Goal: Information Seeking & Learning: Find specific fact

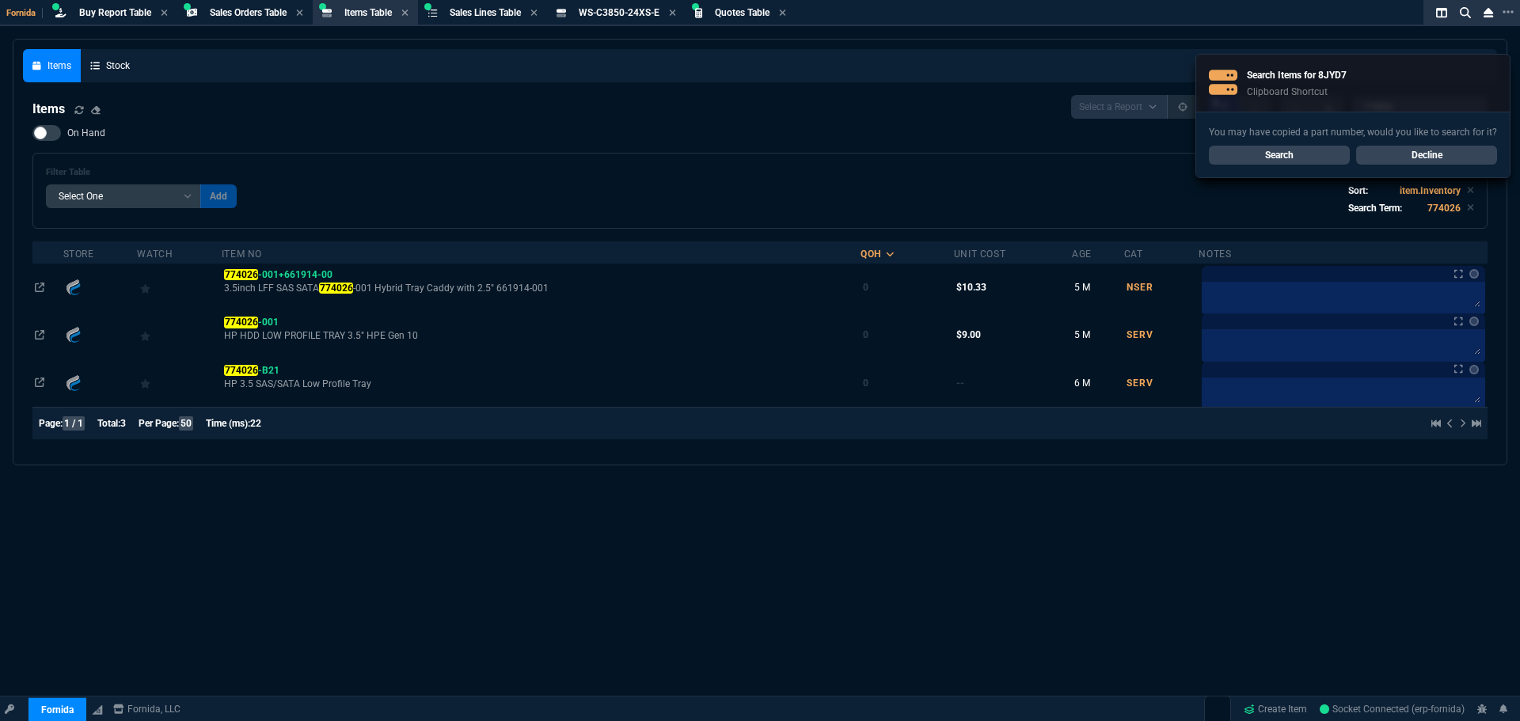
select select "9: OCAM"
select select
click at [1324, 149] on link "Search" at bounding box center [1279, 155] width 141 height 19
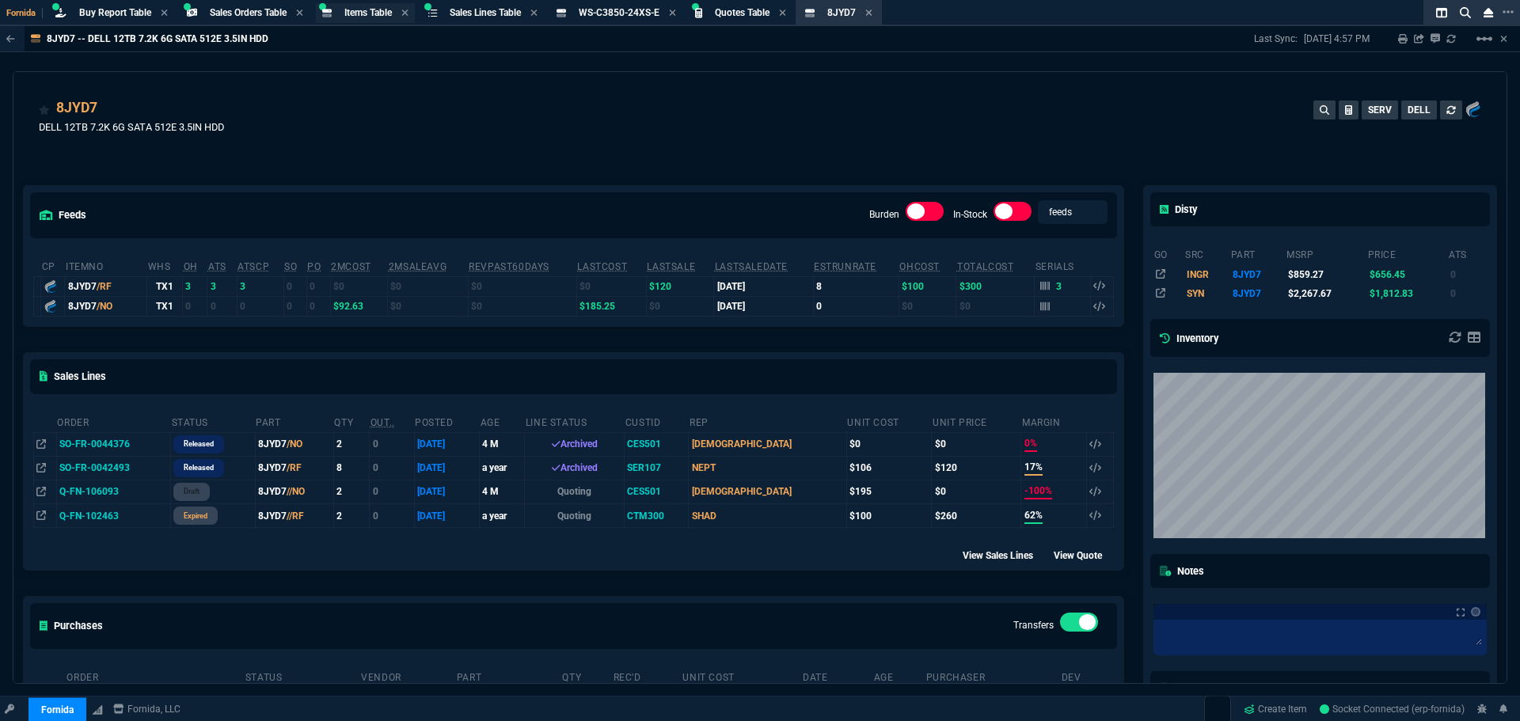
click at [378, 12] on span "Items Table" at bounding box center [368, 12] width 48 height 11
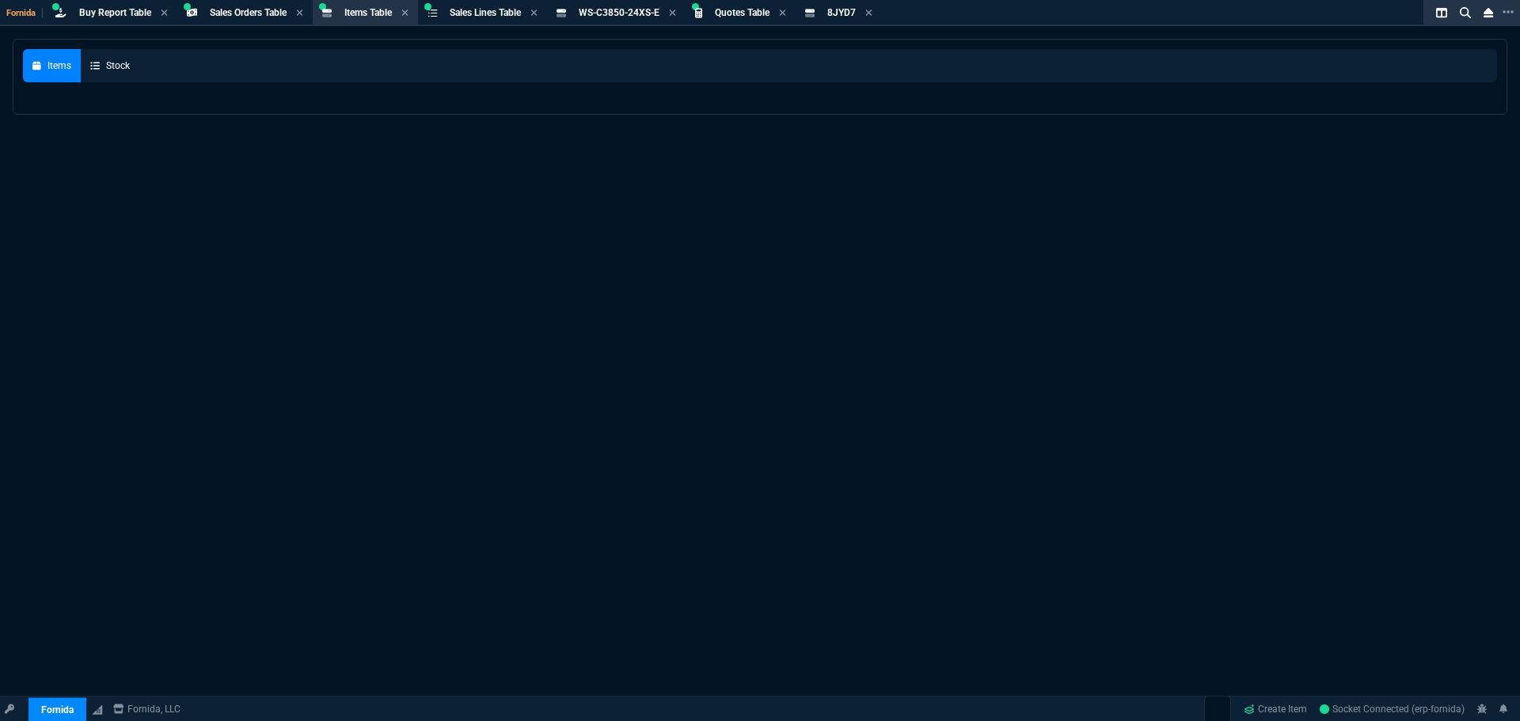
select select
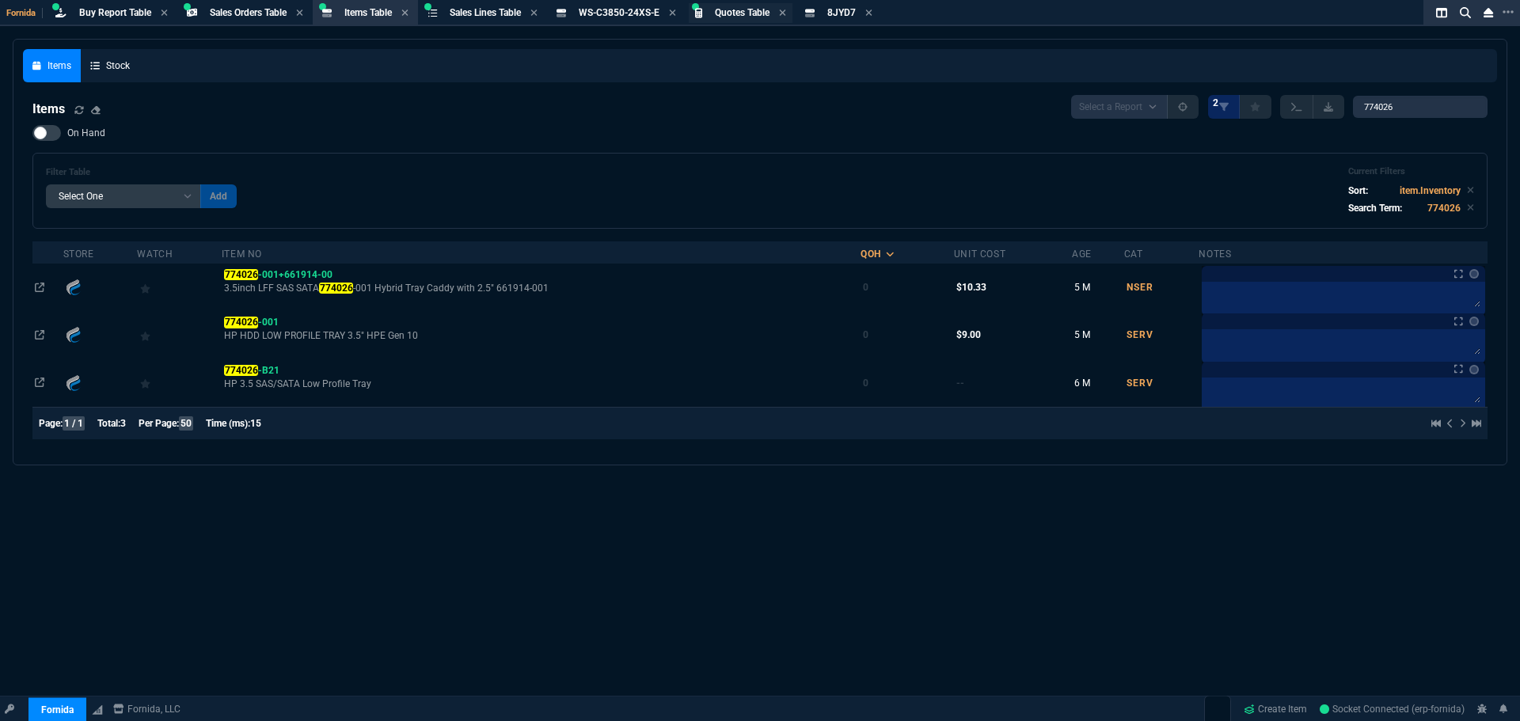
click at [747, 21] on div "Quotes Table Quote" at bounding box center [741, 13] width 104 height 20
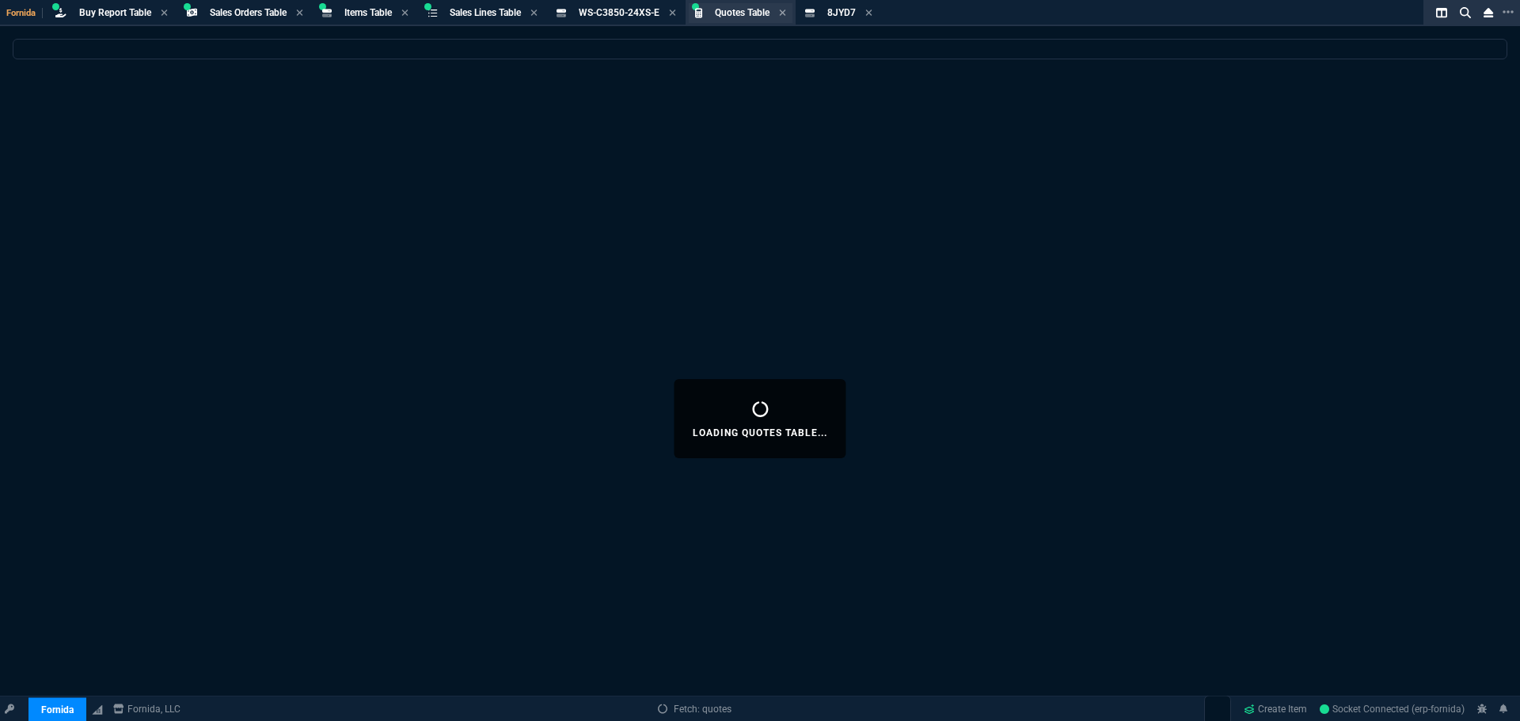
select select
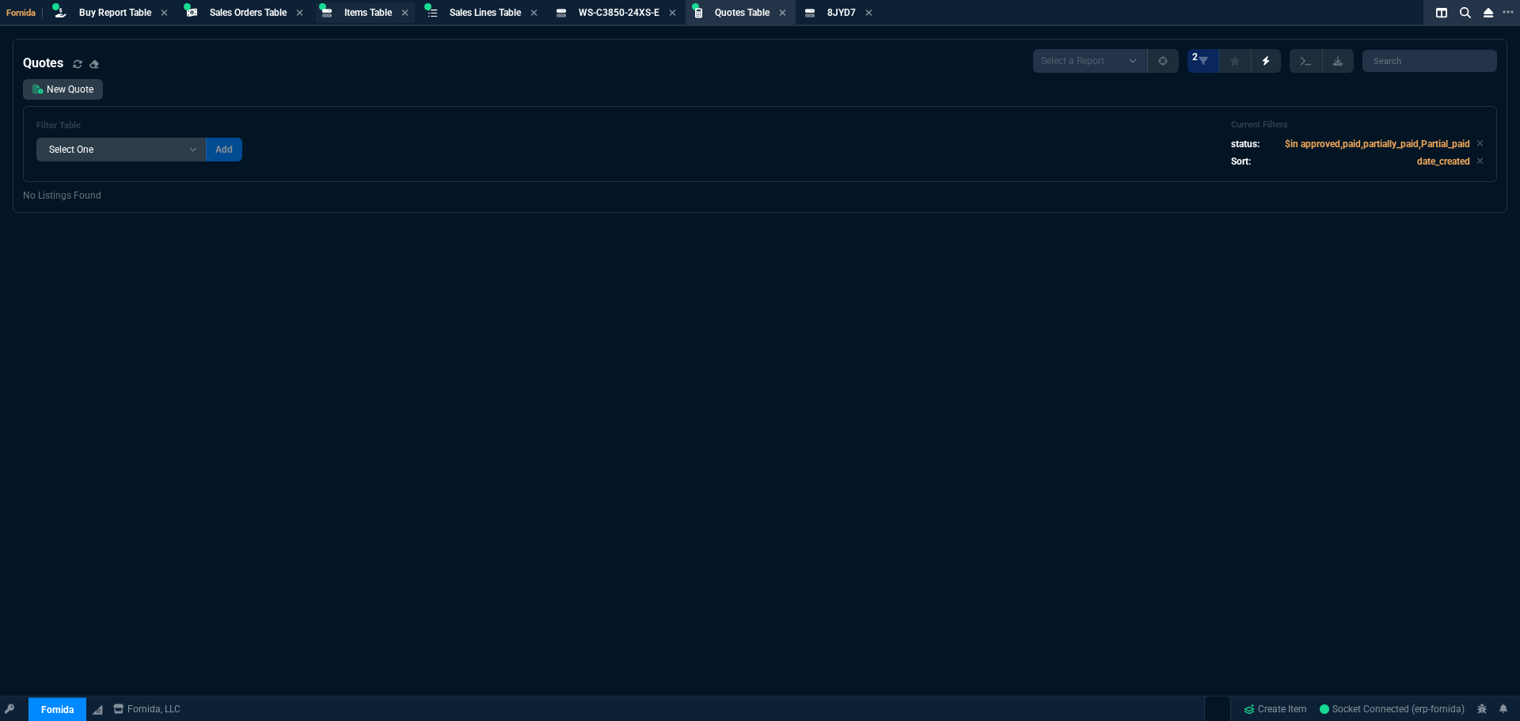
click at [363, 8] on span "Items Table" at bounding box center [368, 12] width 48 height 11
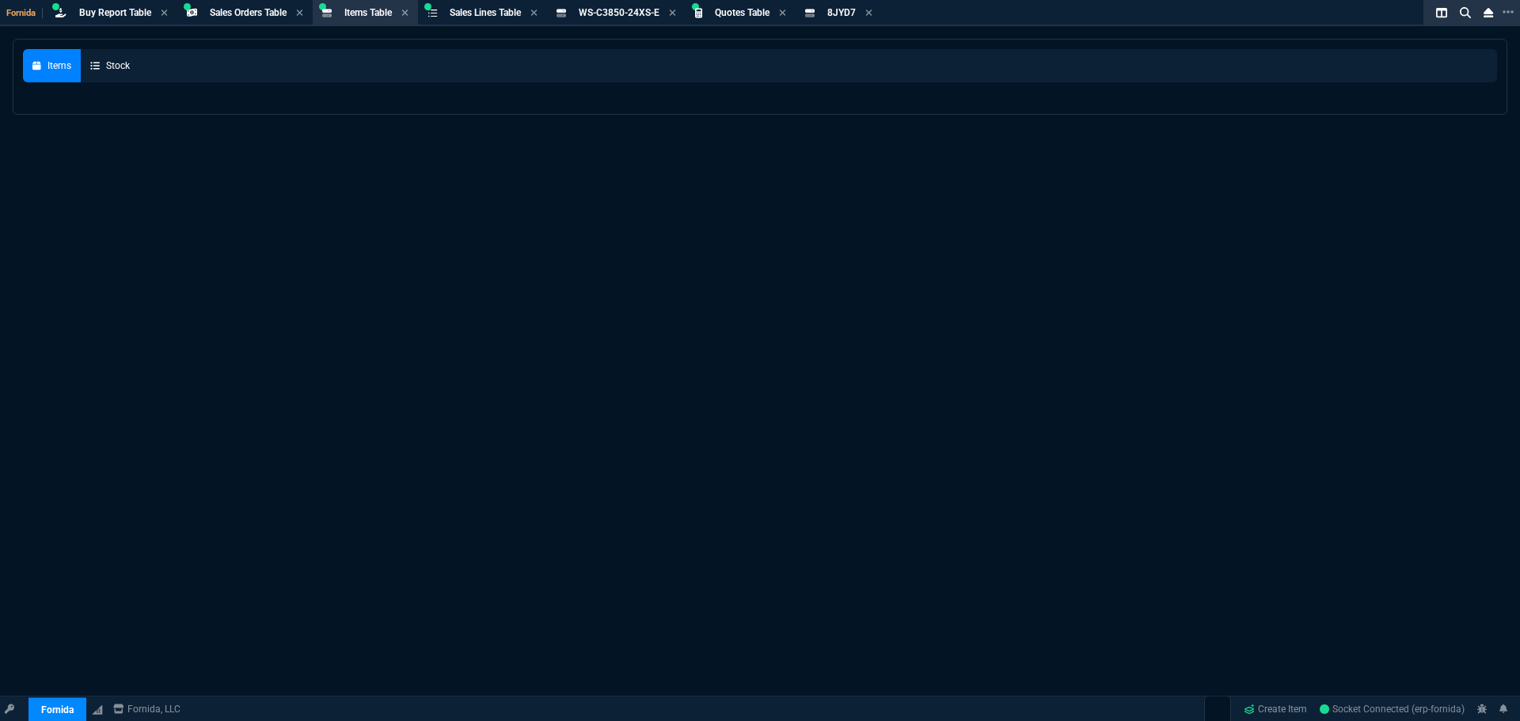
select select
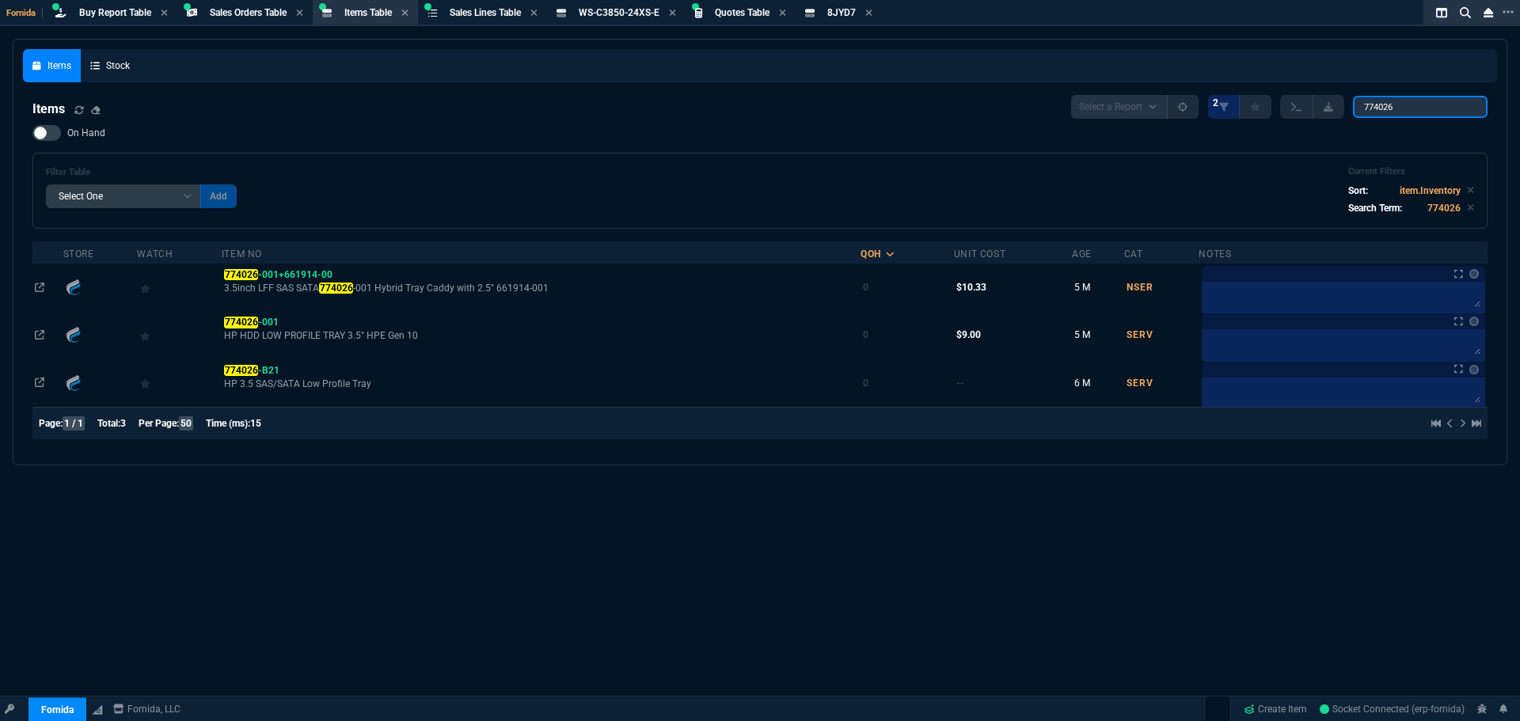
click at [1155, 113] on div "Select a Report NEW QUERY 2 774026" at bounding box center [1279, 107] width 416 height 24
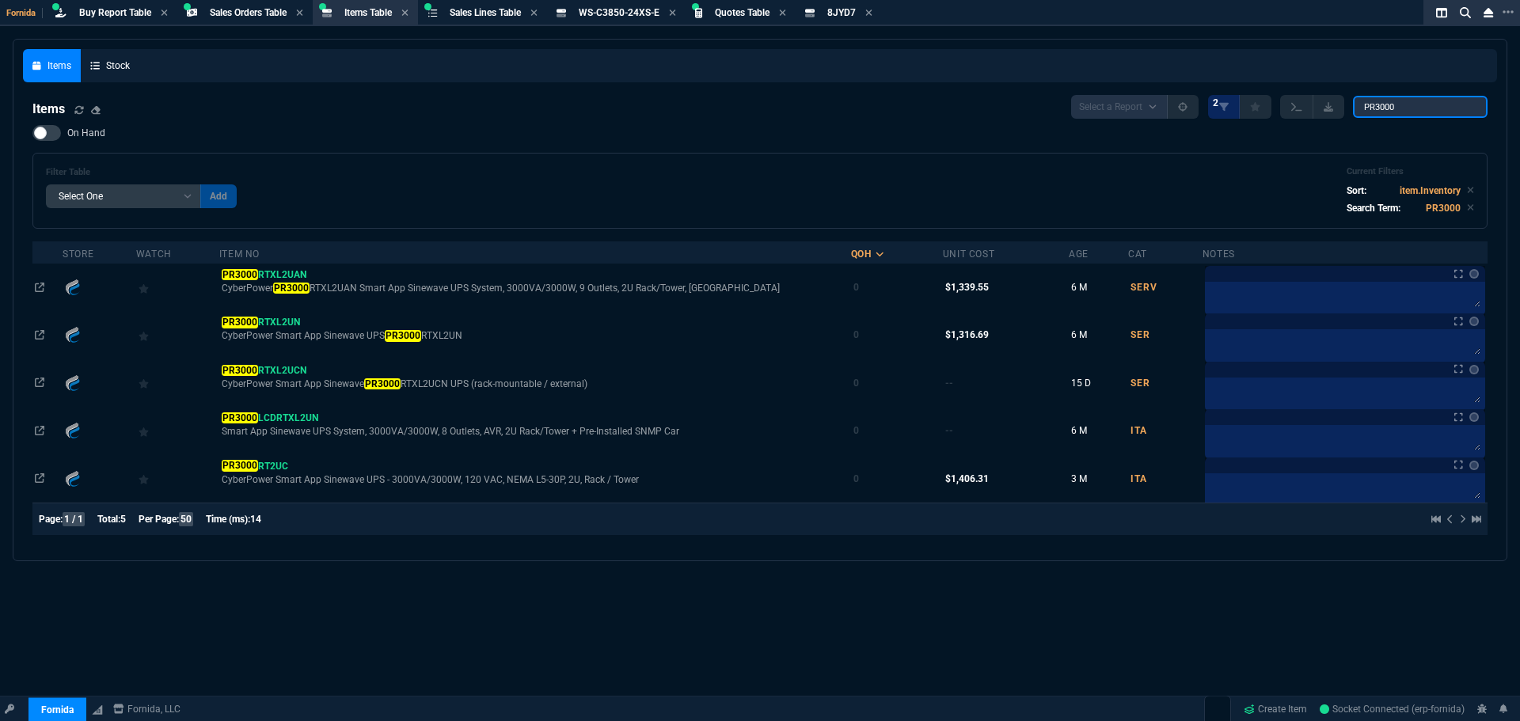
drag, startPoint x: 1379, startPoint y: 107, endPoint x: 1093, endPoint y: 110, distance: 286.6
click at [1151, 109] on div "Select a Report NEW QUERY 2 PR3000" at bounding box center [1279, 107] width 416 height 24
click at [1414, 112] on input "PR3000" at bounding box center [1420, 107] width 135 height 22
click at [1416, 111] on input "PR3000" at bounding box center [1420, 107] width 135 height 22
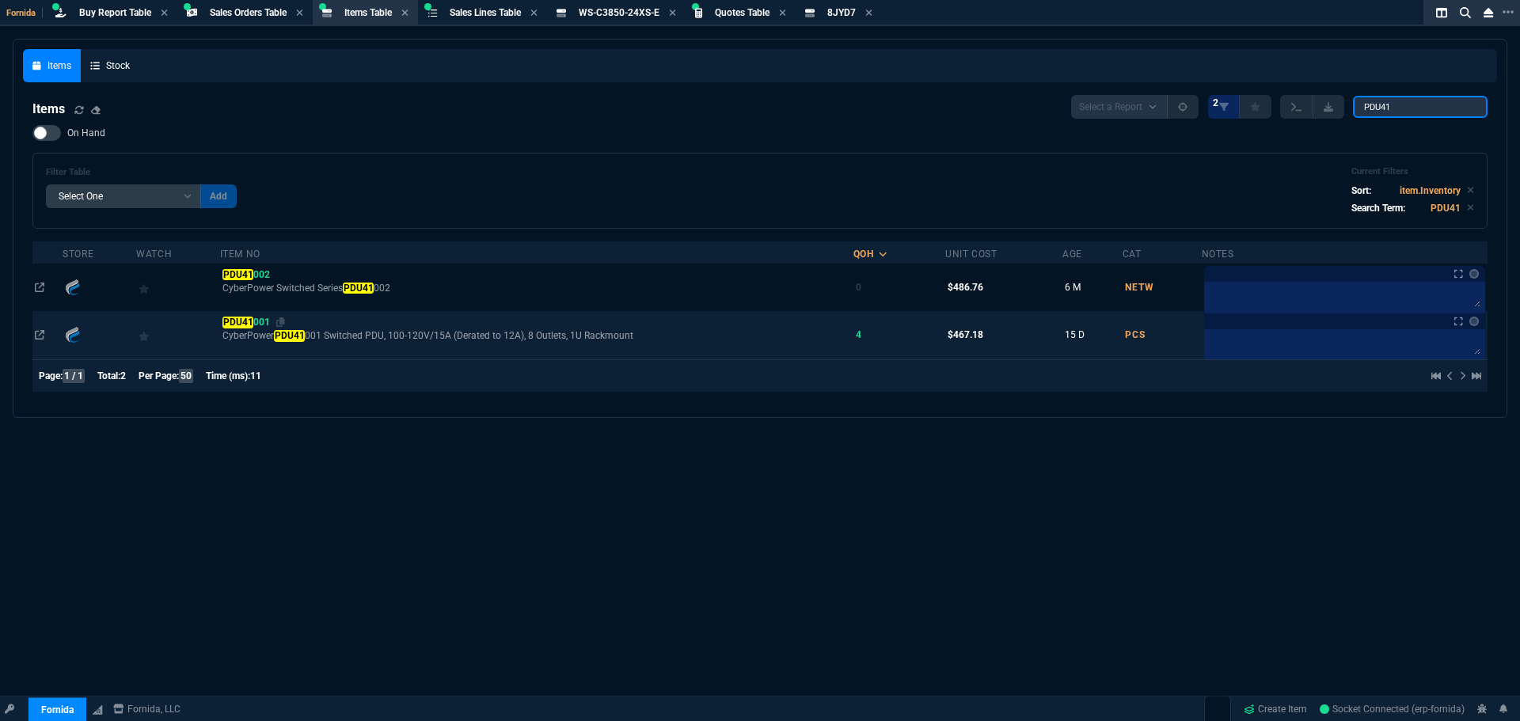
type input "PDU41"
click at [247, 322] on mark "PDU41" at bounding box center [237, 322] width 31 height 11
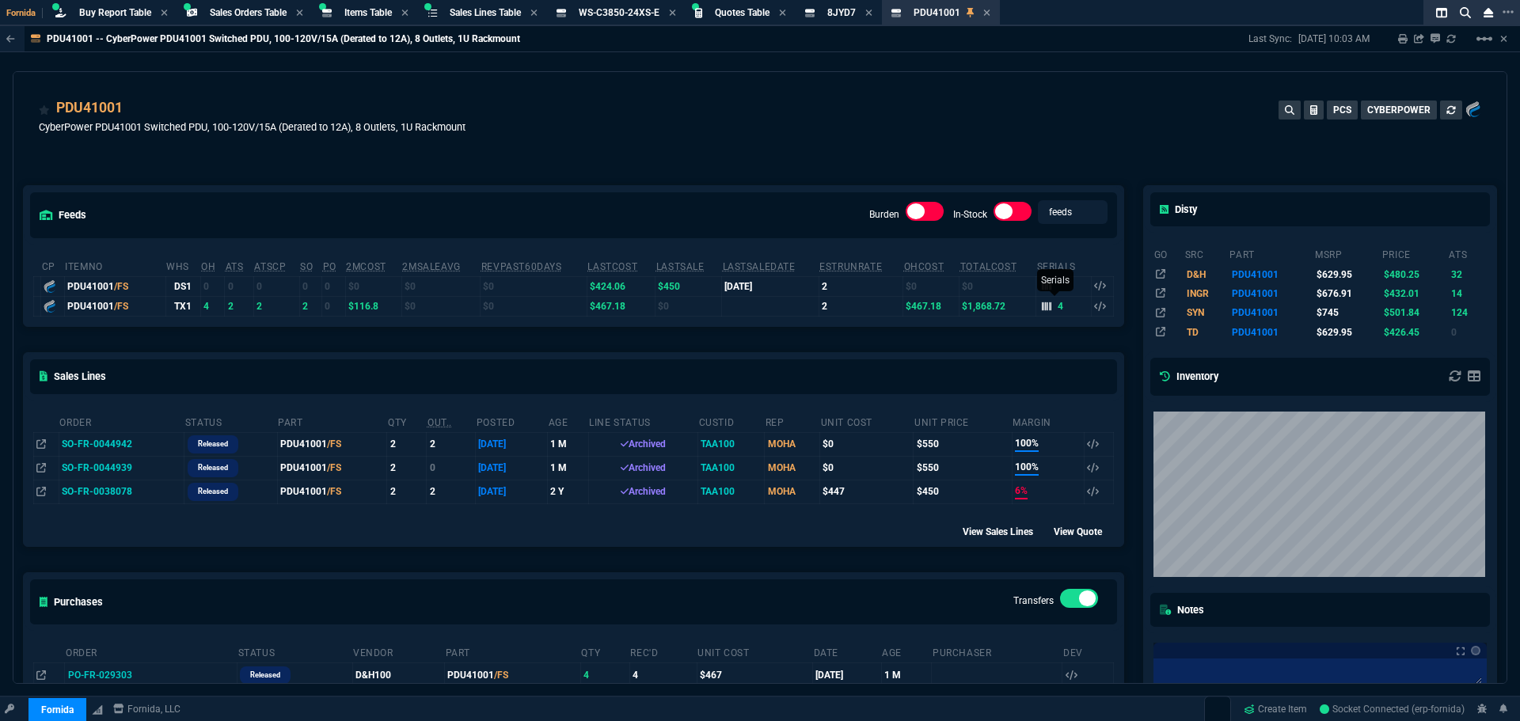
click at [1043, 310] on icon at bounding box center [1047, 307] width 10 height 10
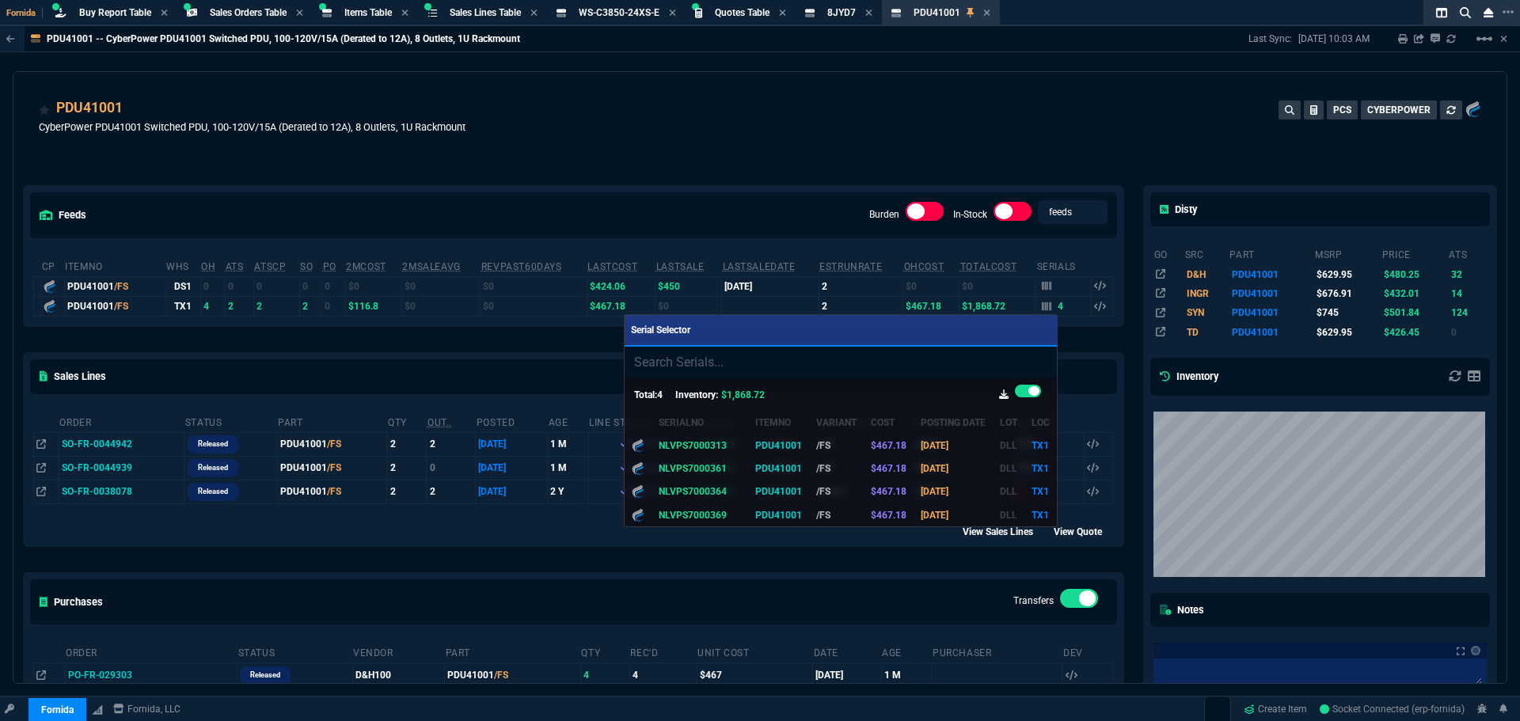
click at [682, 164] on div at bounding box center [760, 360] width 1520 height 721
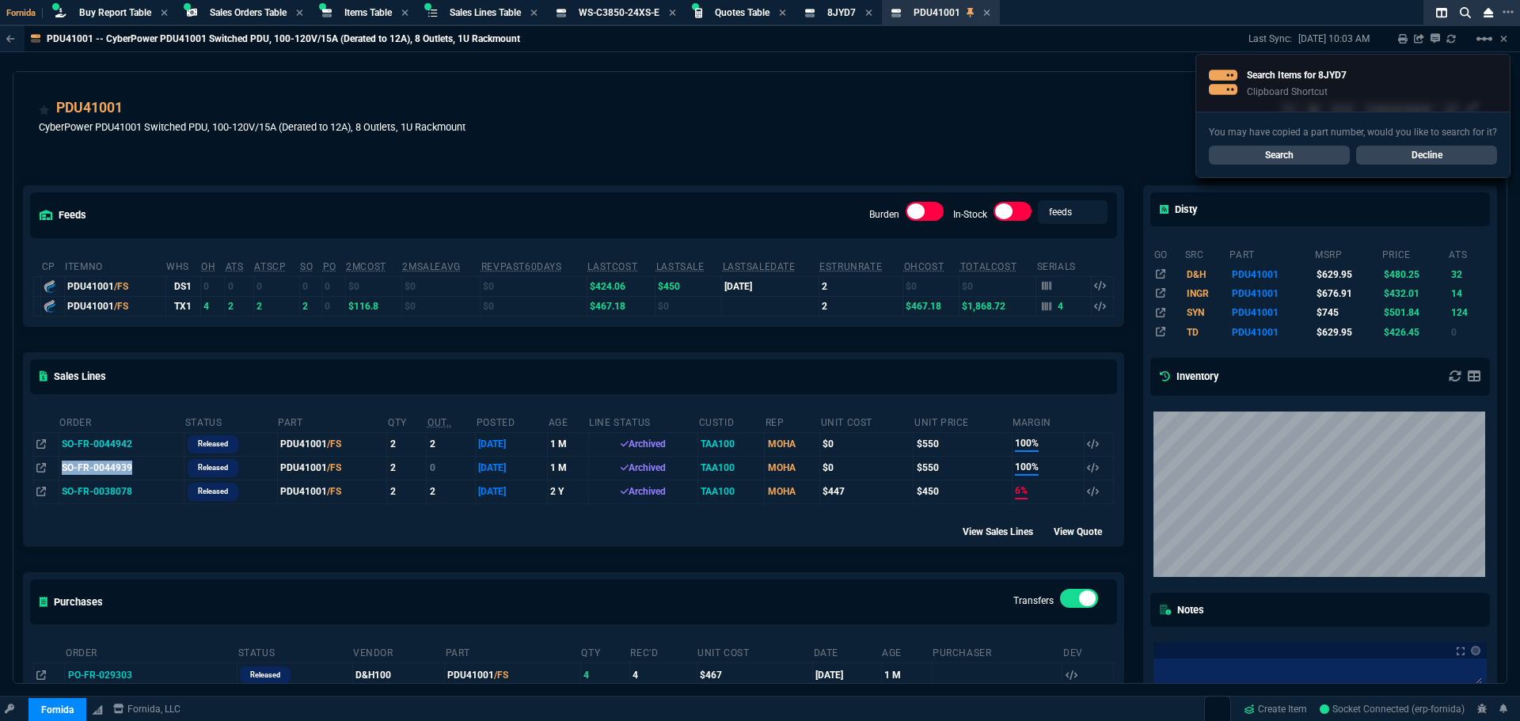
drag, startPoint x: 130, startPoint y: 469, endPoint x: 63, endPoint y: 471, distance: 67.3
click at [63, 471] on td "SO-FR-0044939" at bounding box center [122, 468] width 126 height 24
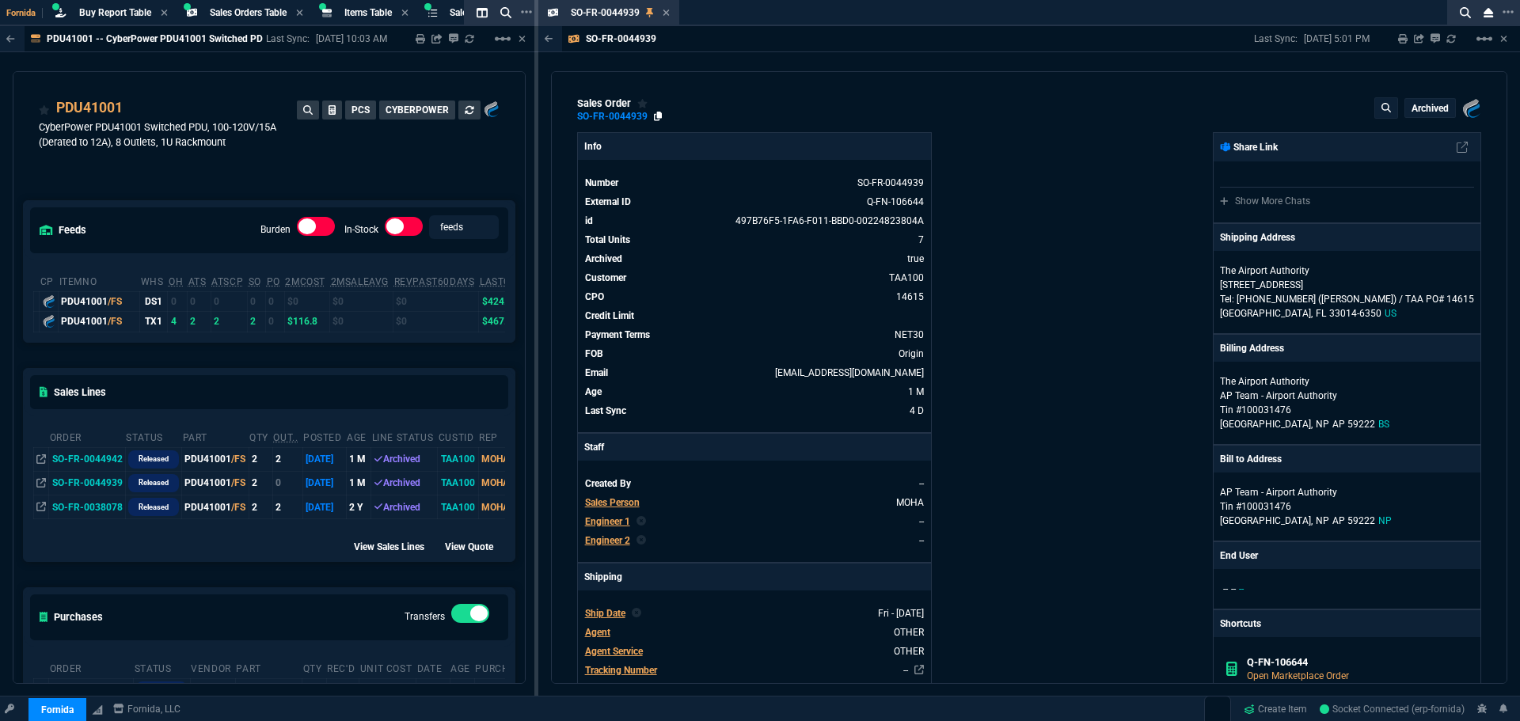
click at [658, 120] on icon at bounding box center [658, 117] width 9 height 10
click at [210, 382] on div "Sales Lines" at bounding box center [269, 392] width 491 height 47
click at [669, 12] on icon at bounding box center [666, 13] width 7 height 10
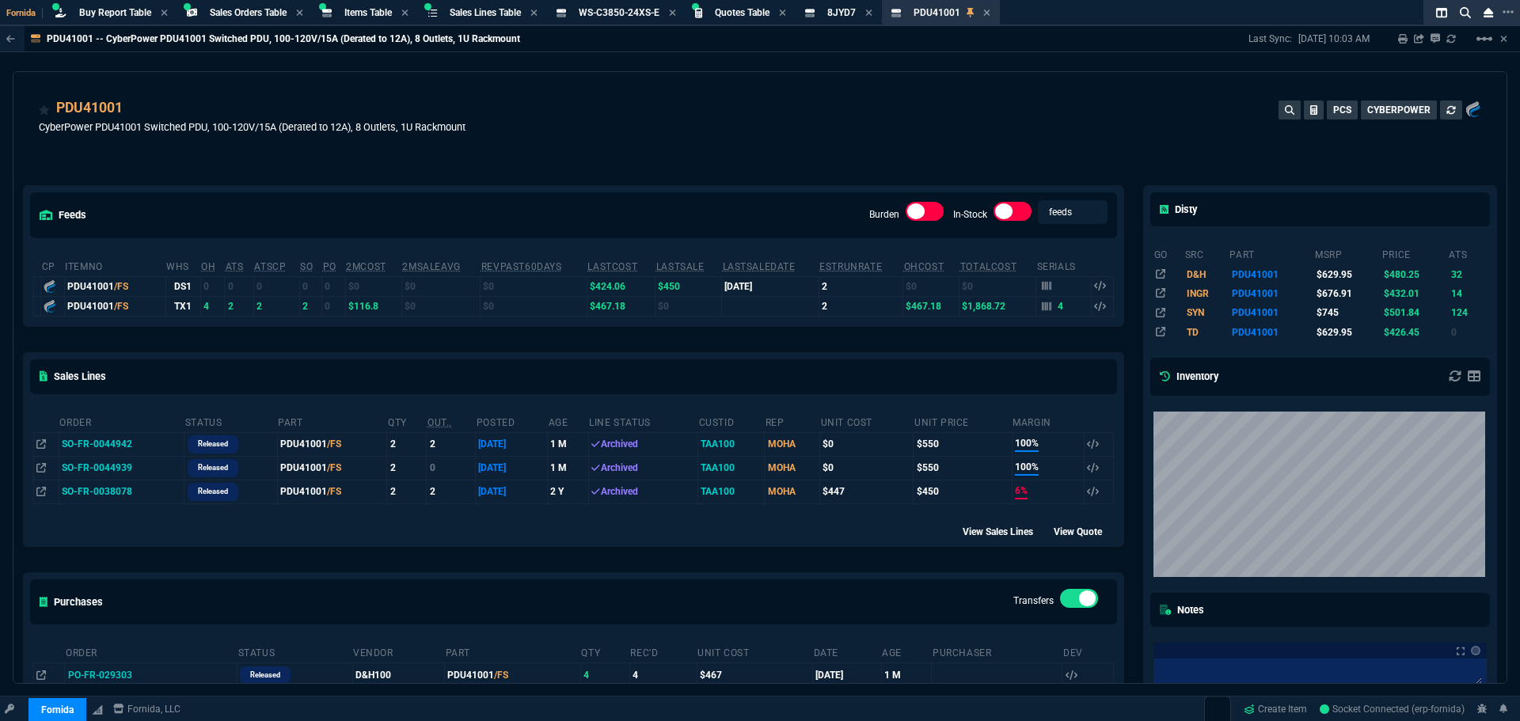
click at [111, 447] on td "SO-FR-0044942" at bounding box center [122, 444] width 126 height 24
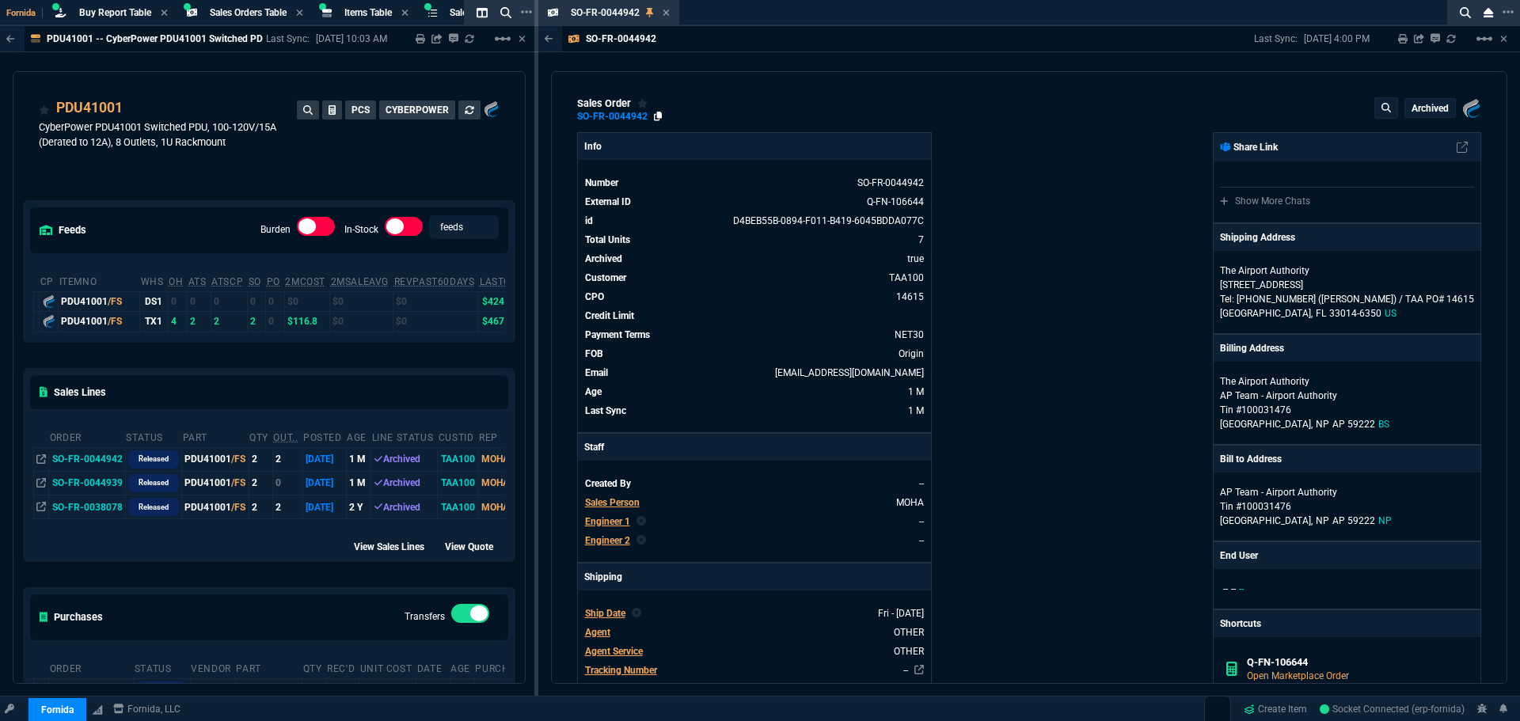
click at [656, 118] on icon at bounding box center [658, 117] width 9 height 10
click at [667, 12] on icon at bounding box center [666, 13] width 6 height 6
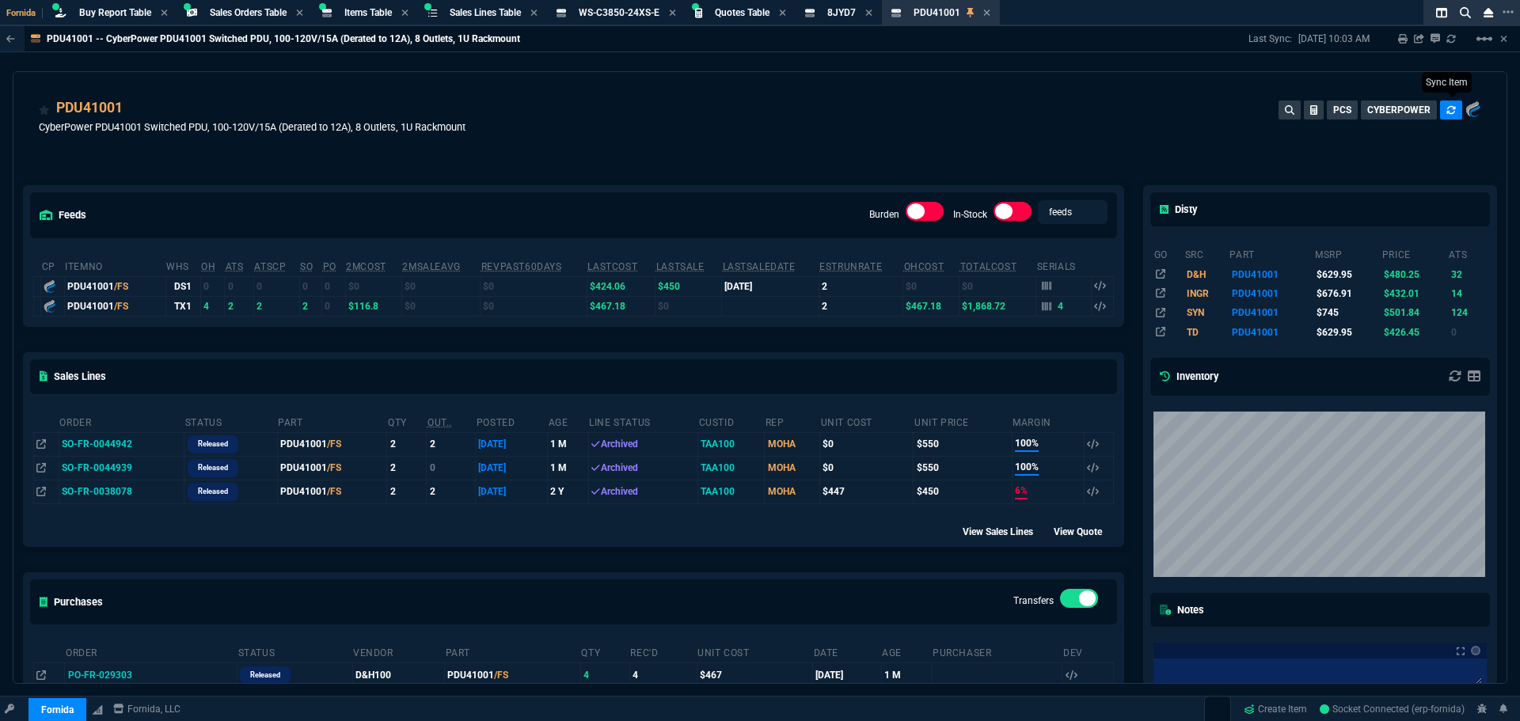
click at [1446, 110] on icon at bounding box center [1451, 110] width 10 height 10
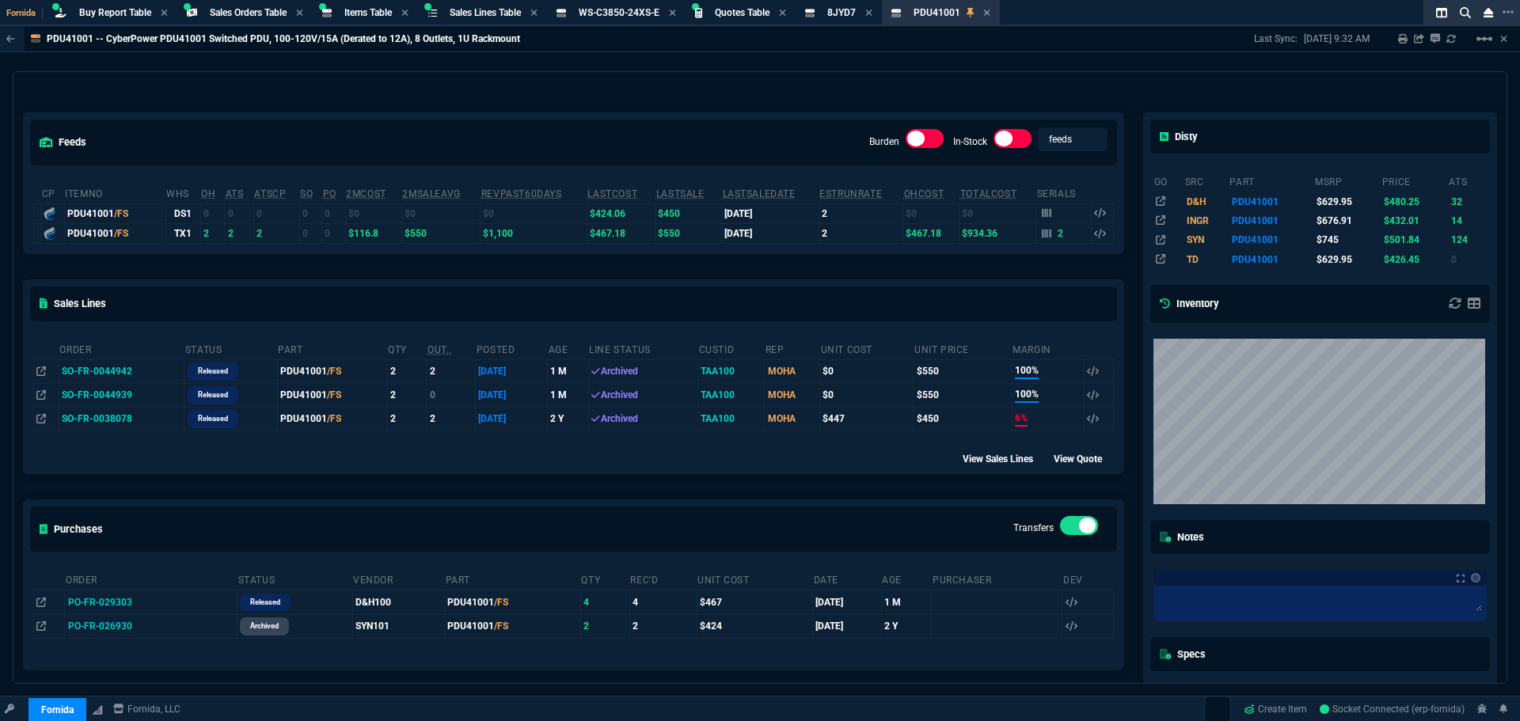
scroll to position [79, 0]
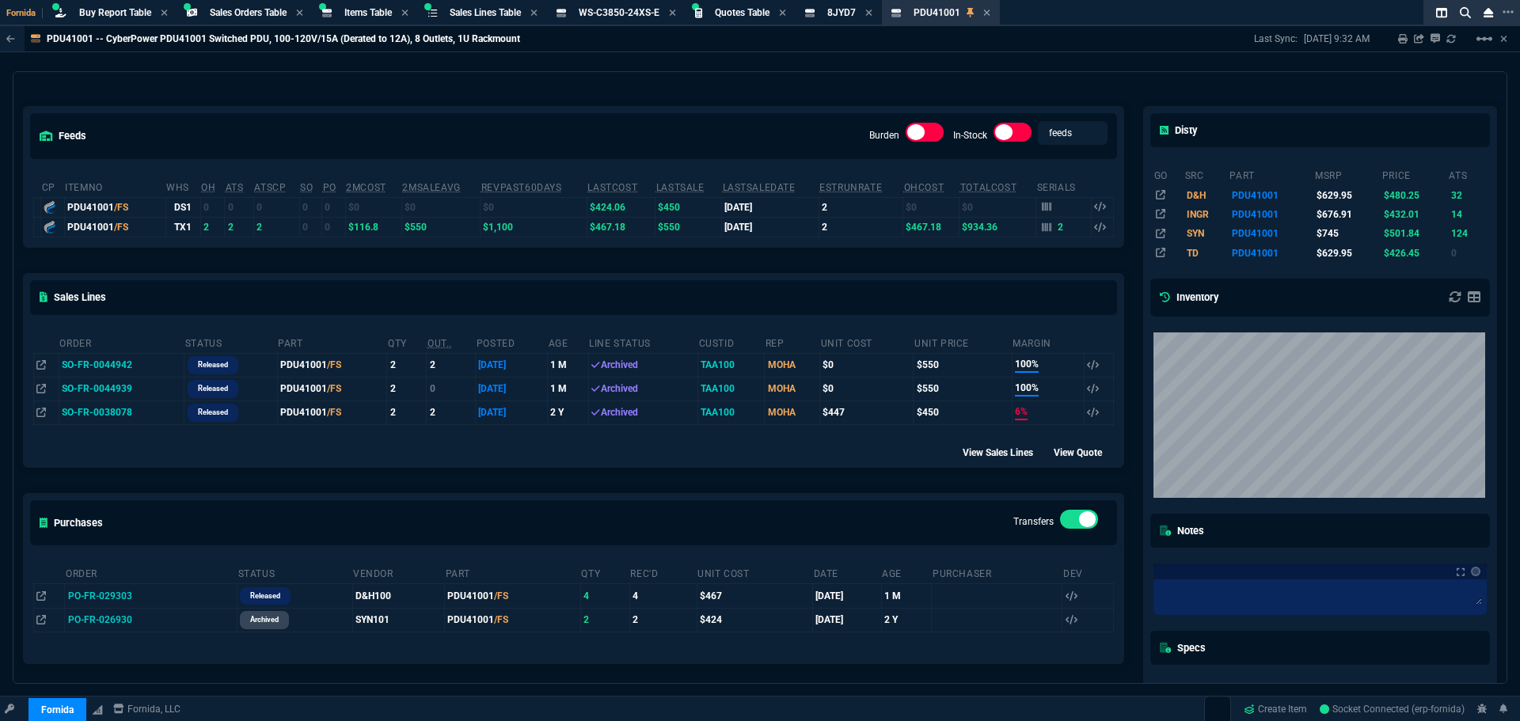
click at [127, 363] on td "SO-FR-0044942" at bounding box center [122, 365] width 126 height 24
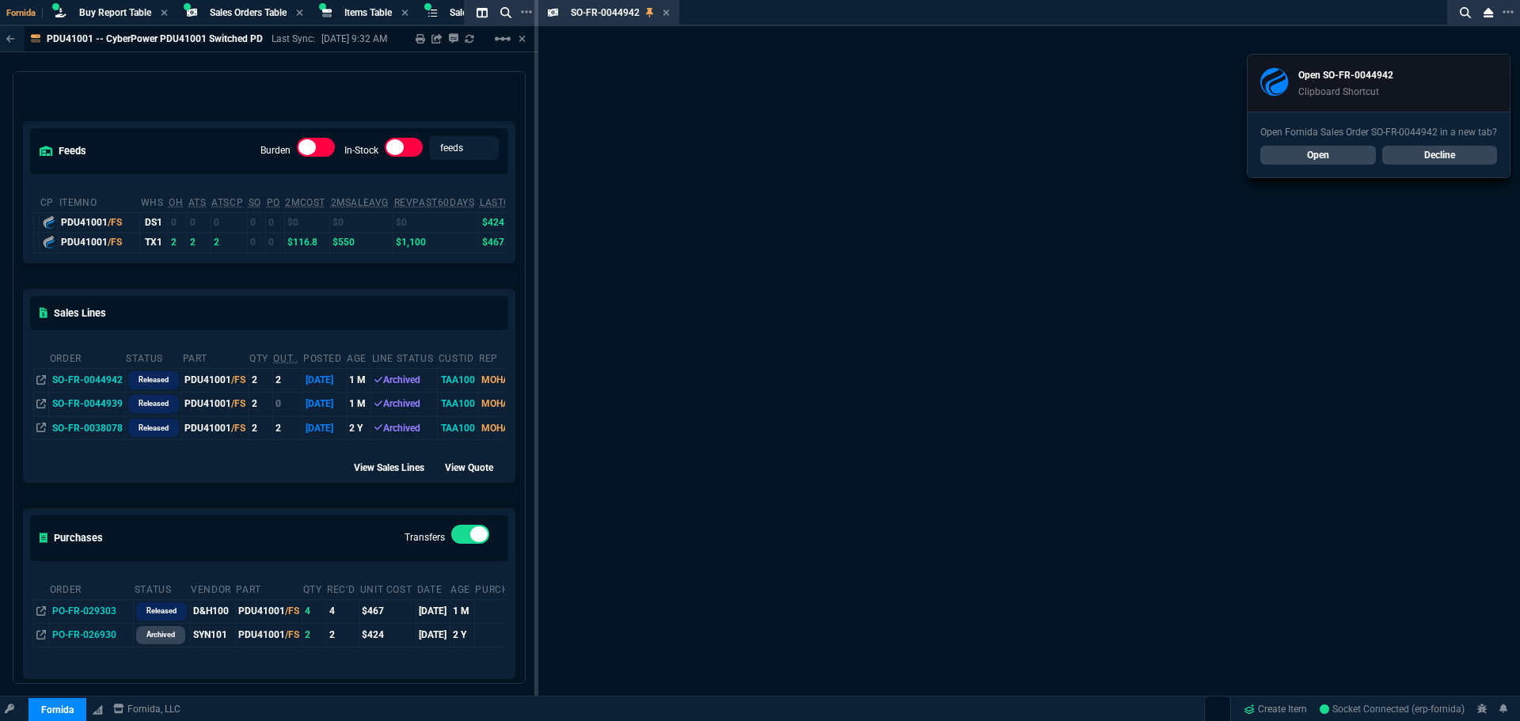
scroll to position [94, 0]
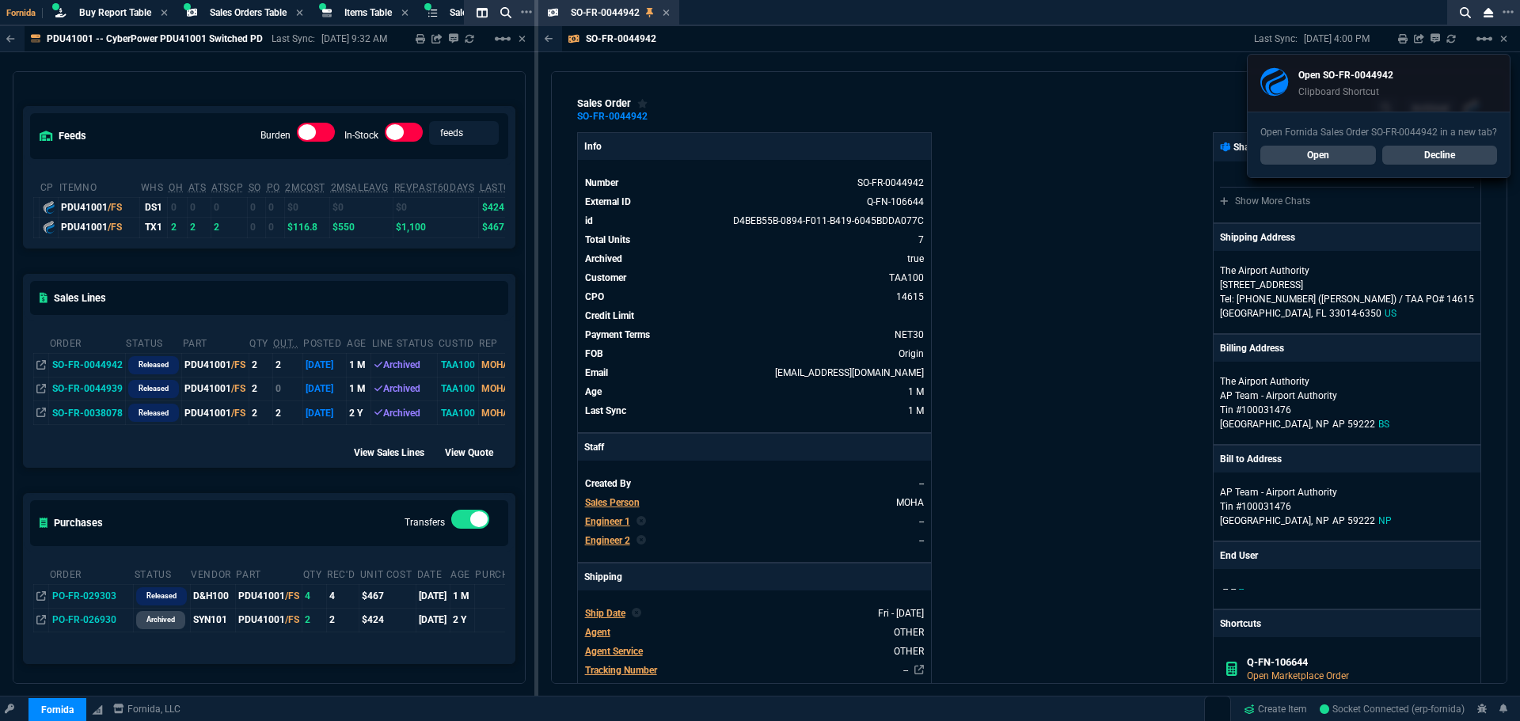
click at [1474, 157] on link "Decline" at bounding box center [1440, 155] width 116 height 19
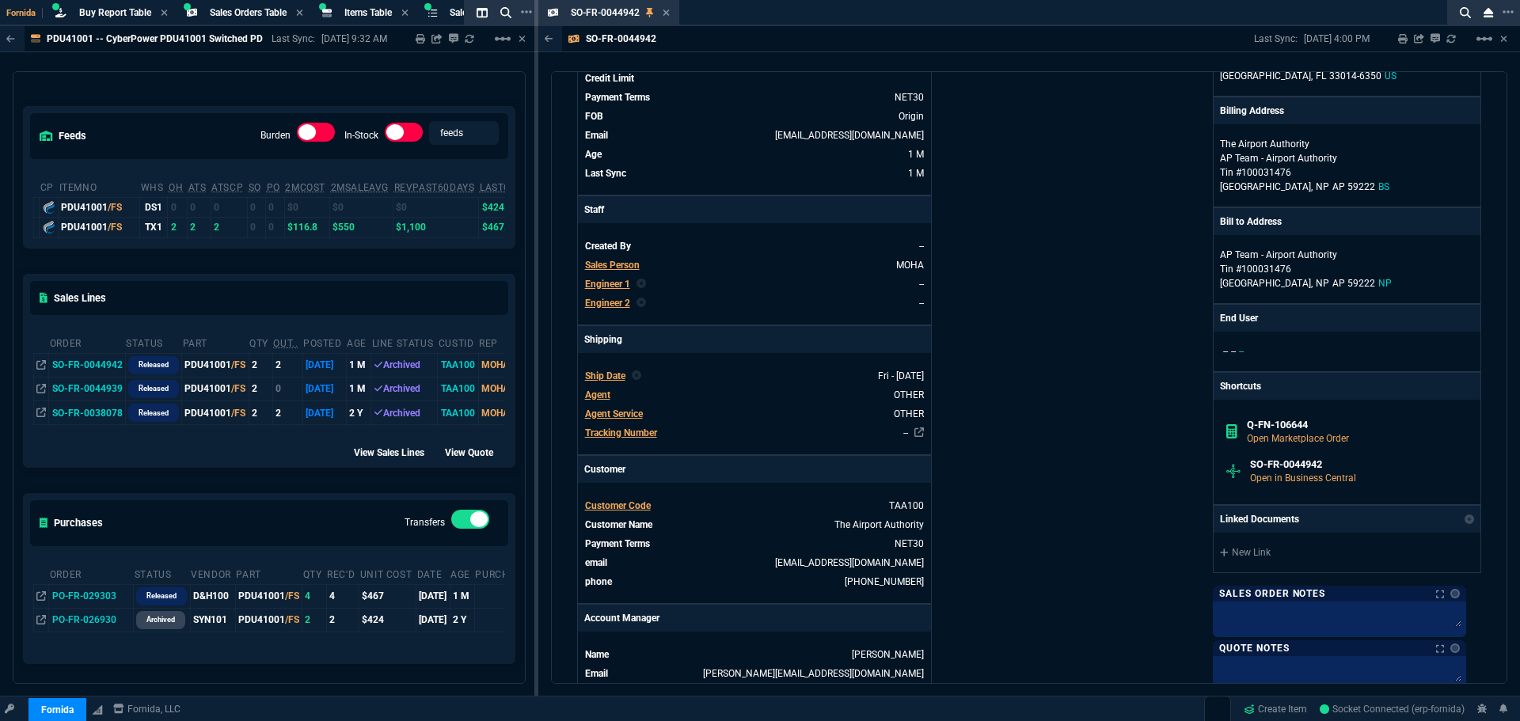
scroll to position [0, 0]
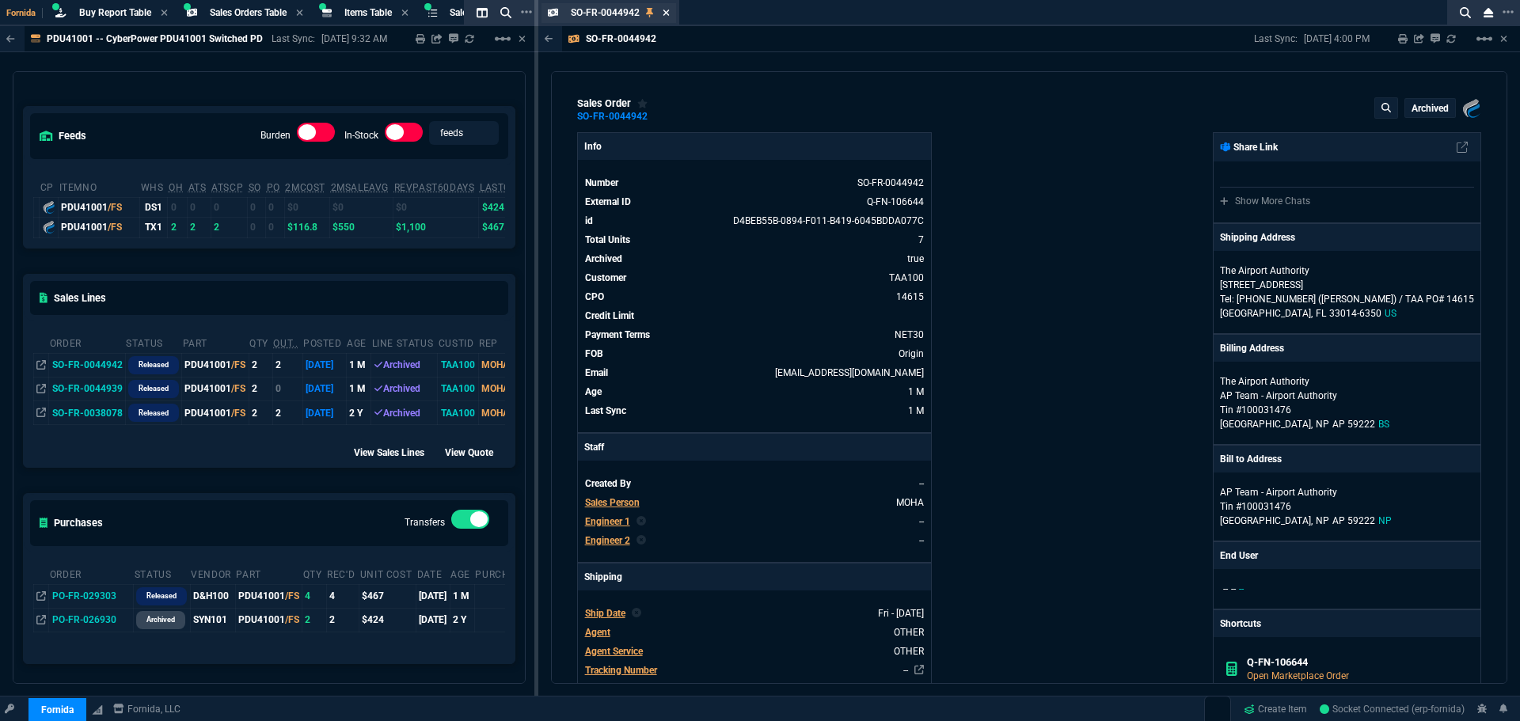
click at [669, 13] on icon at bounding box center [666, 13] width 7 height 10
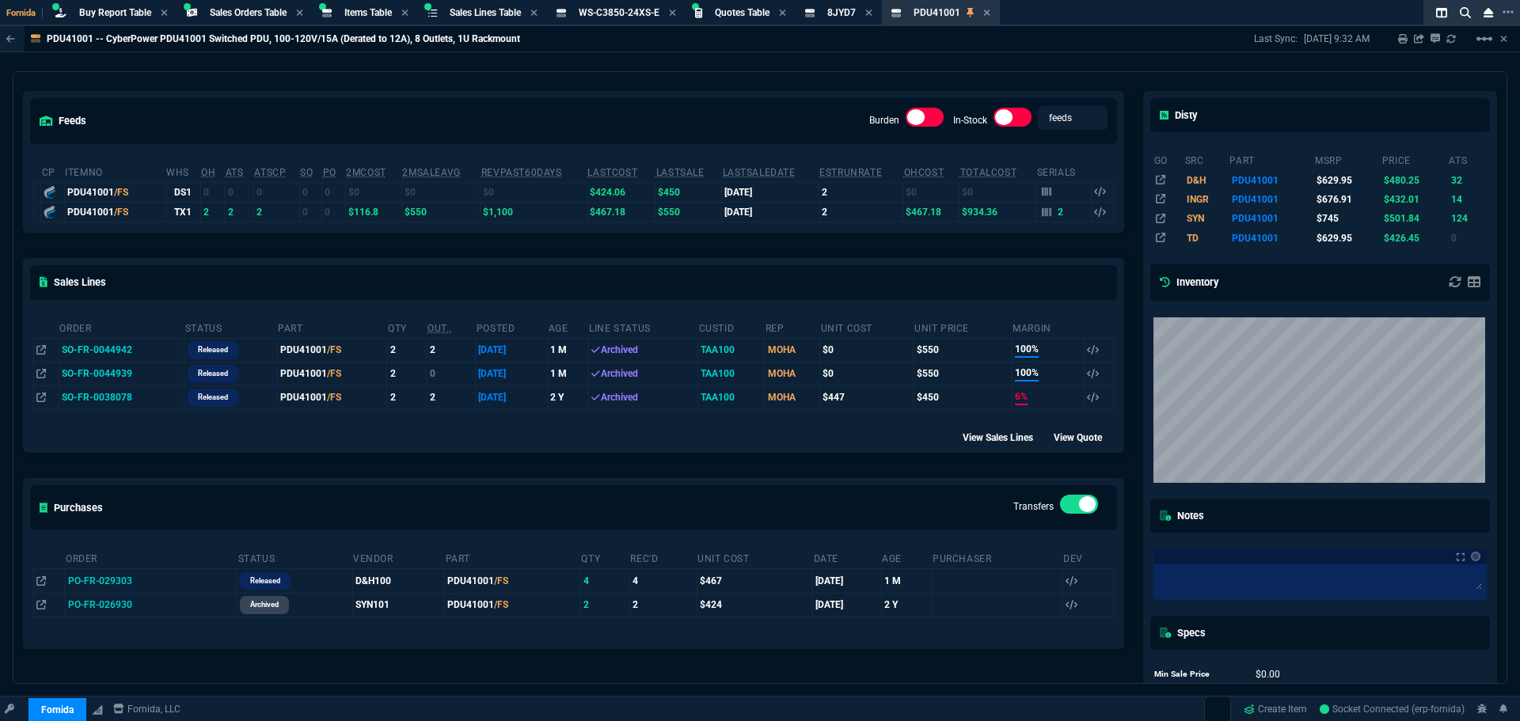
scroll to position [79, 0]
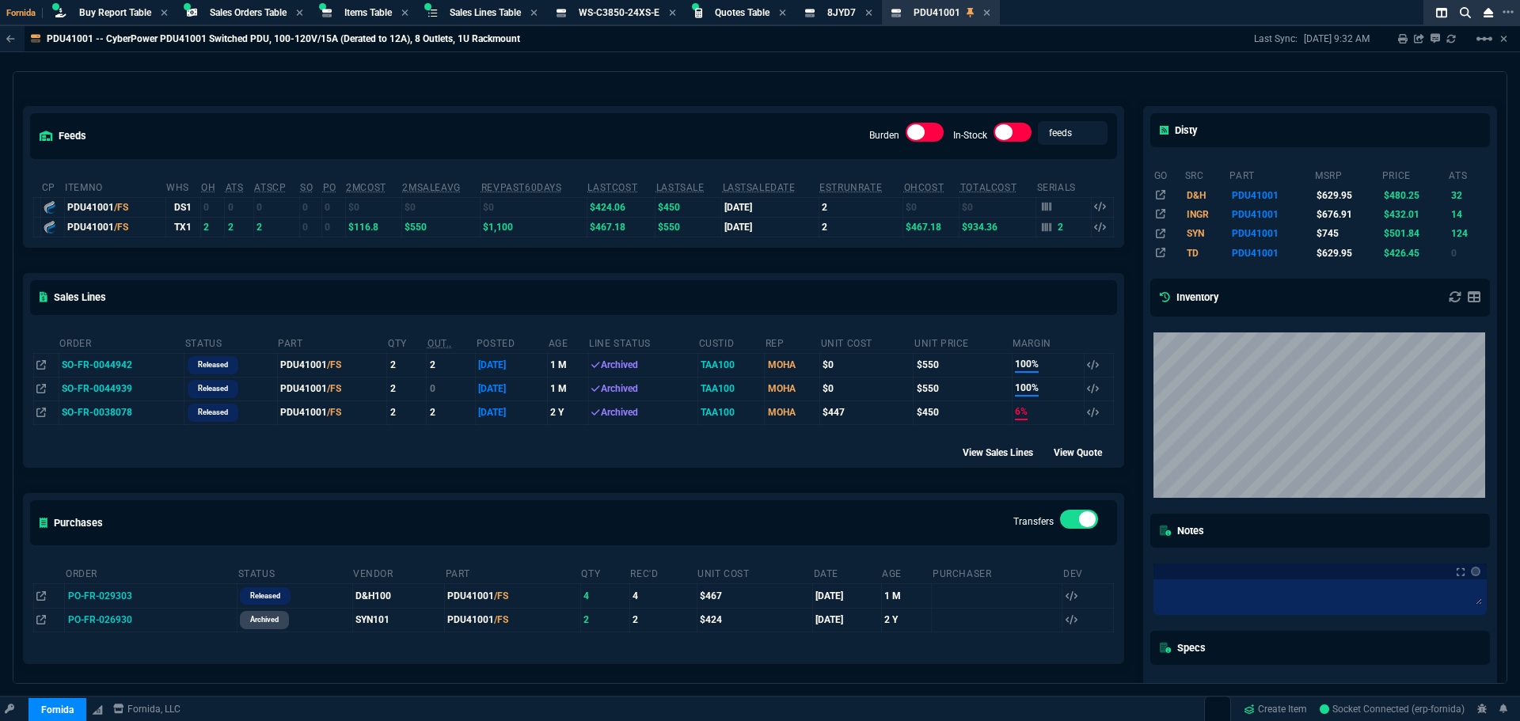
click at [87, 386] on td "SO-FR-0044939" at bounding box center [122, 389] width 126 height 24
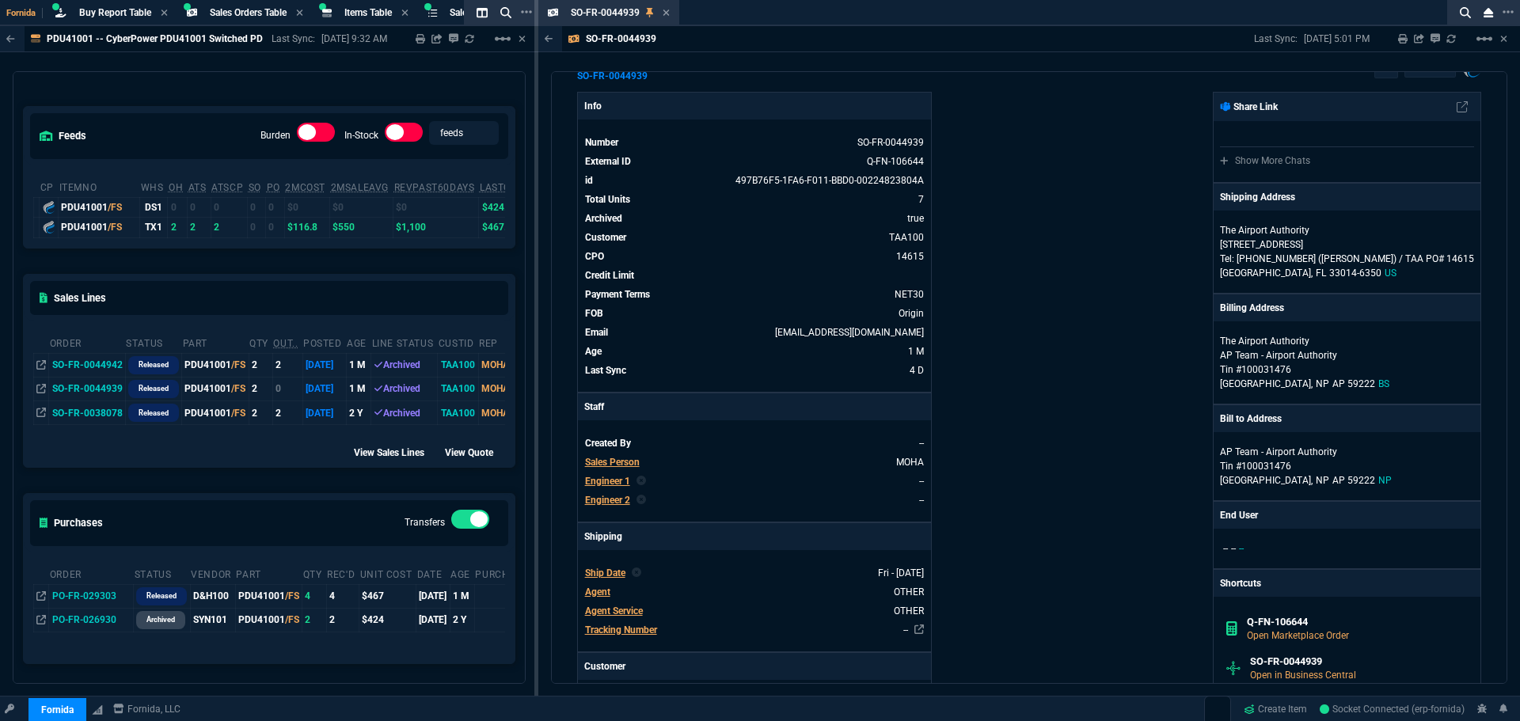
scroll to position [0, 0]
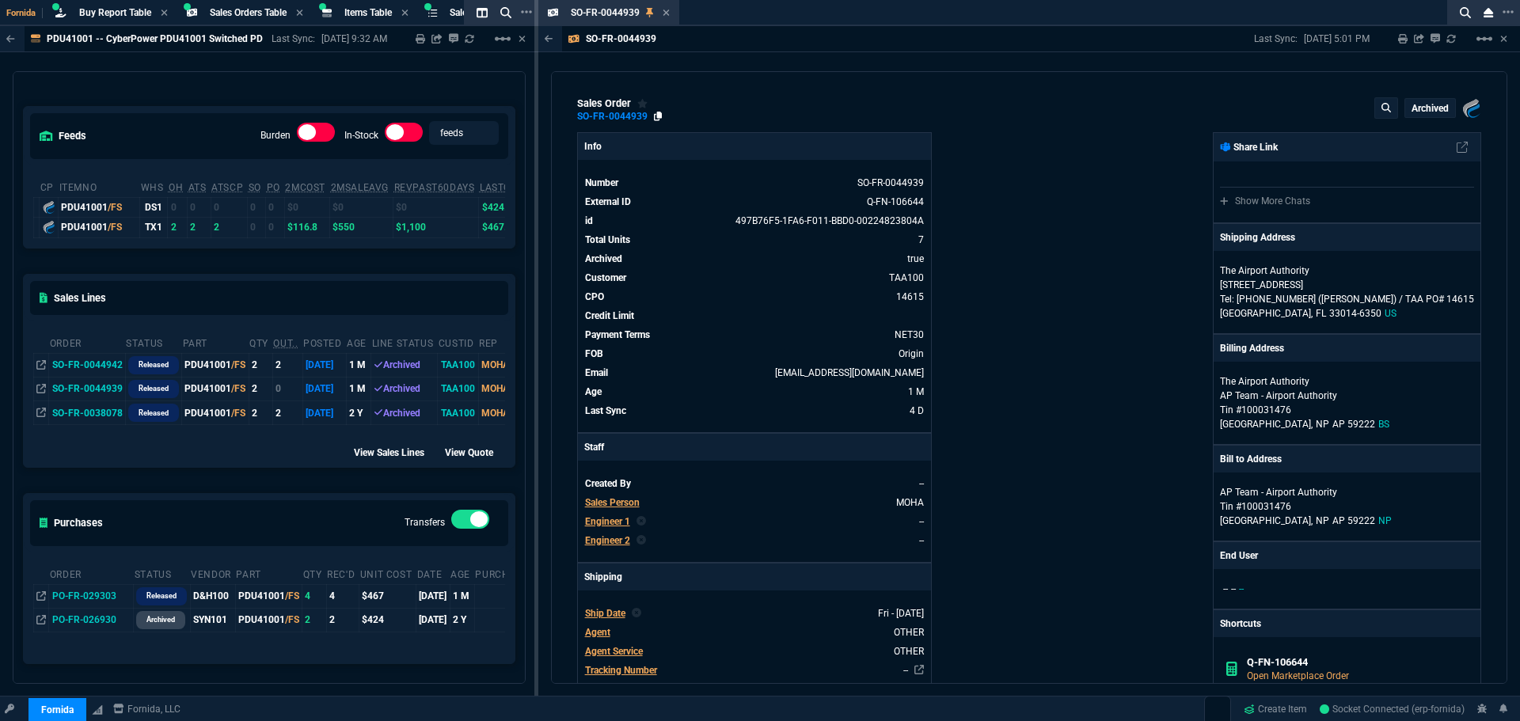
click at [658, 116] on icon at bounding box center [658, 117] width 9 height 10
click at [668, 9] on icon at bounding box center [666, 13] width 7 height 10
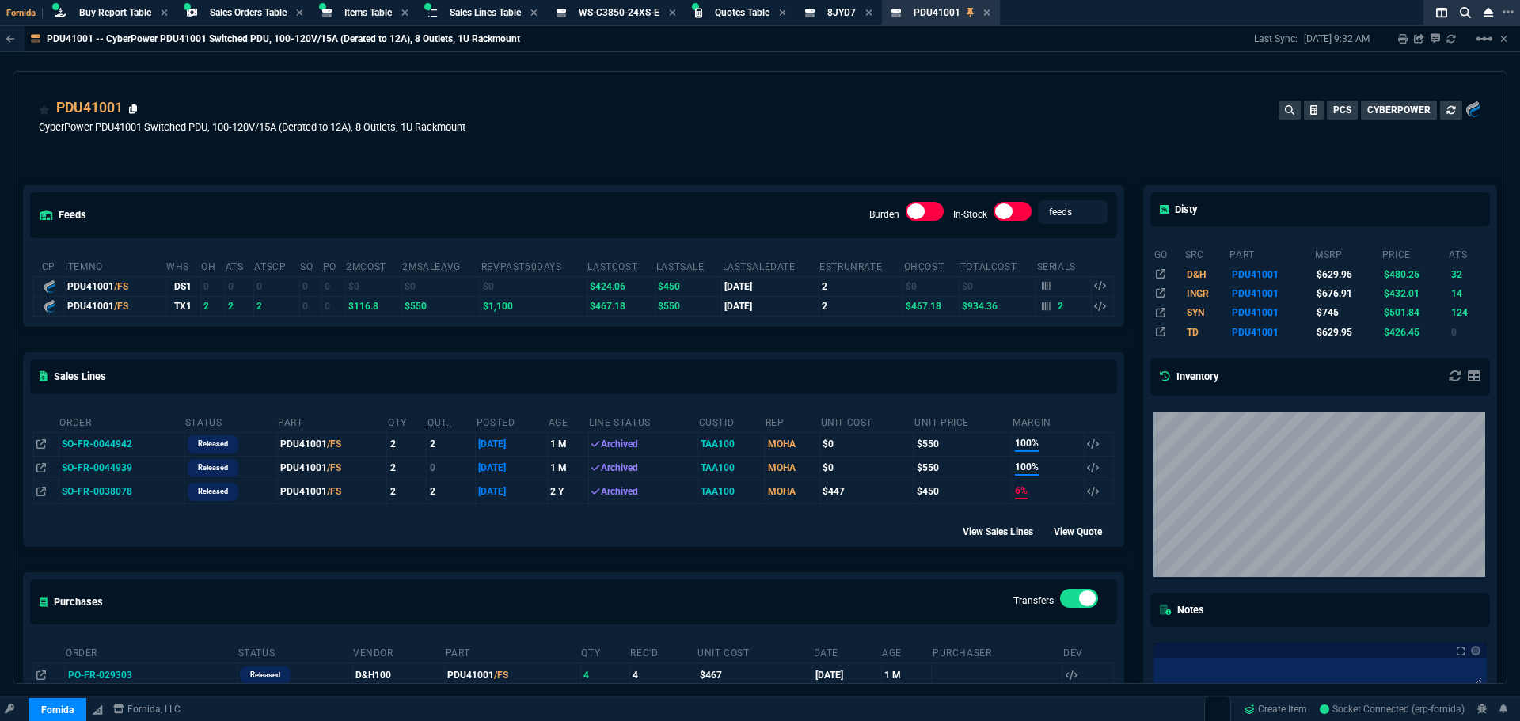
click at [131, 107] on icon at bounding box center [133, 110] width 9 height 10
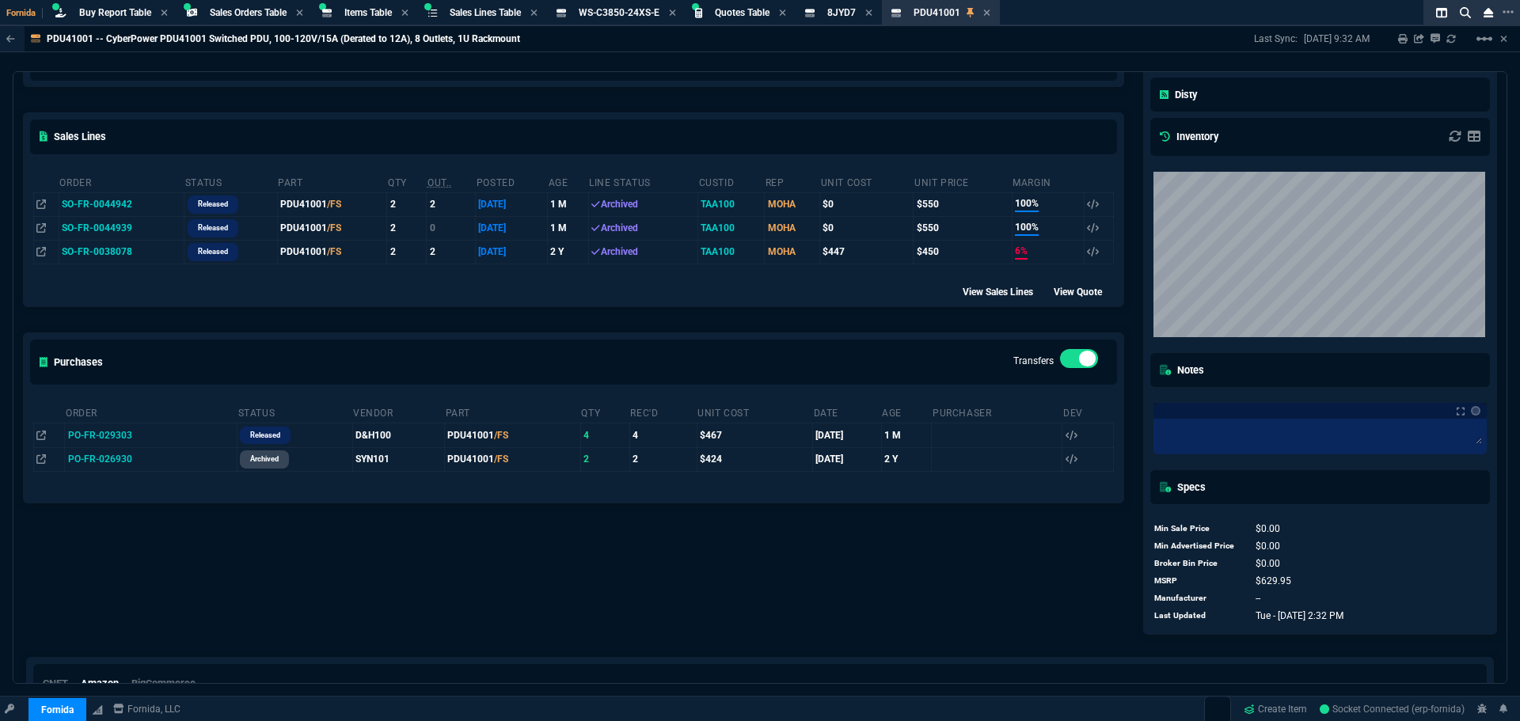
scroll to position [277, 0]
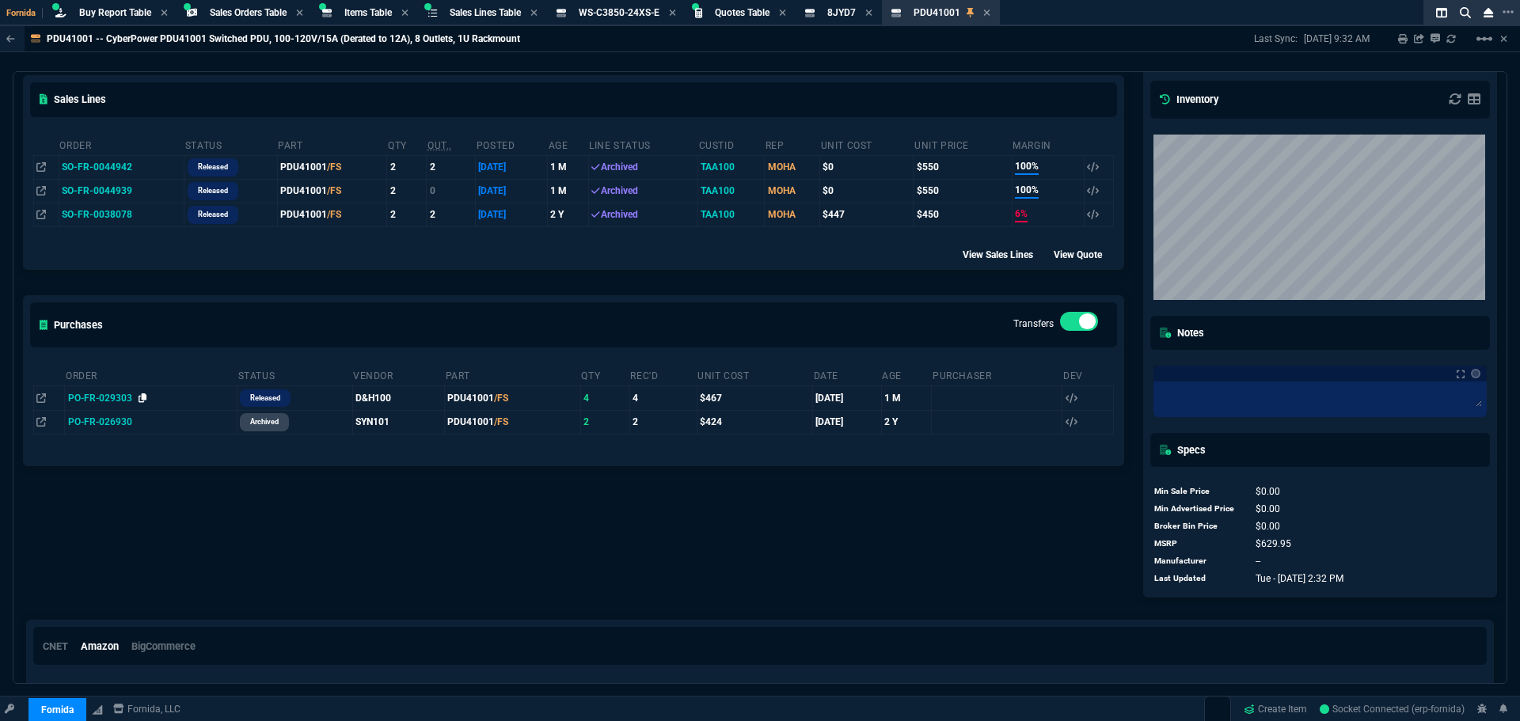
click at [139, 402] on icon at bounding box center [143, 398] width 9 height 10
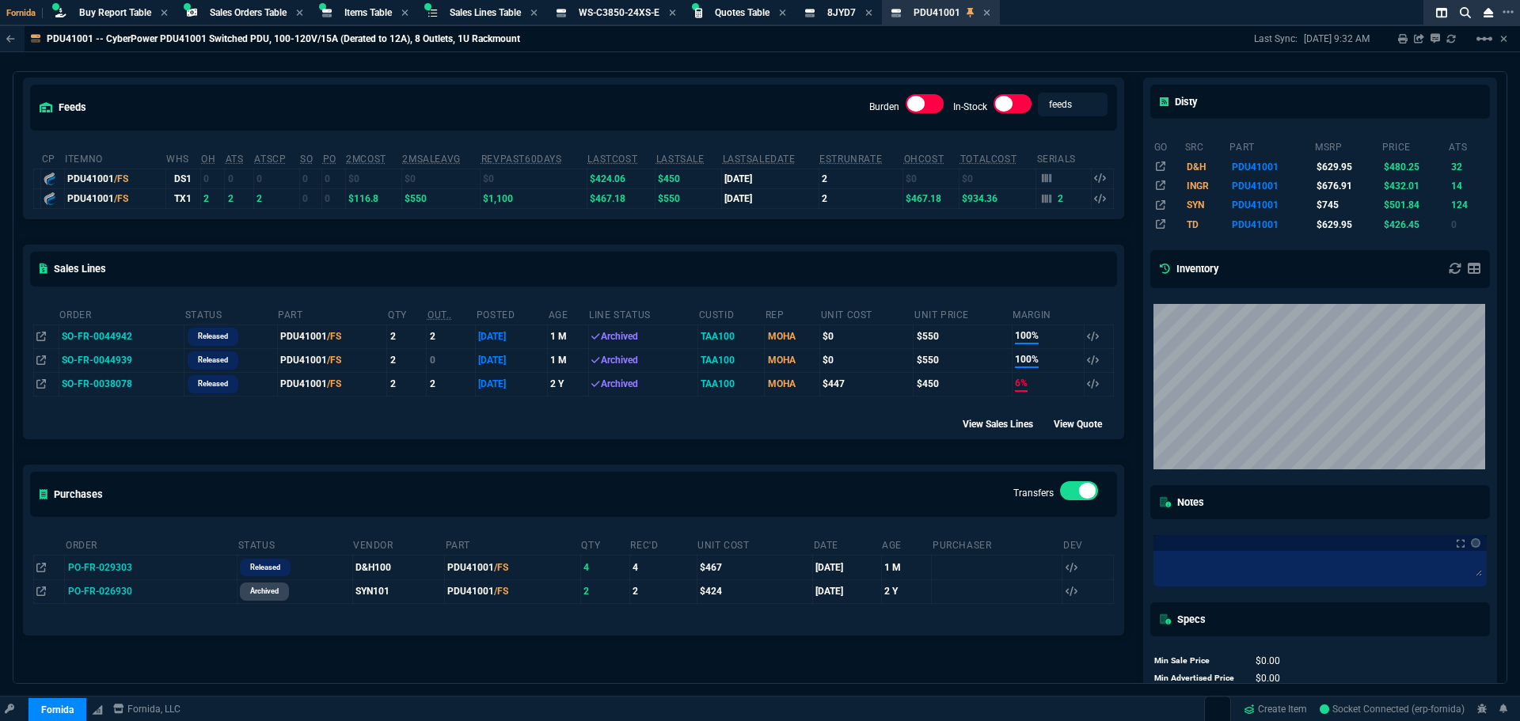
scroll to position [0, 0]
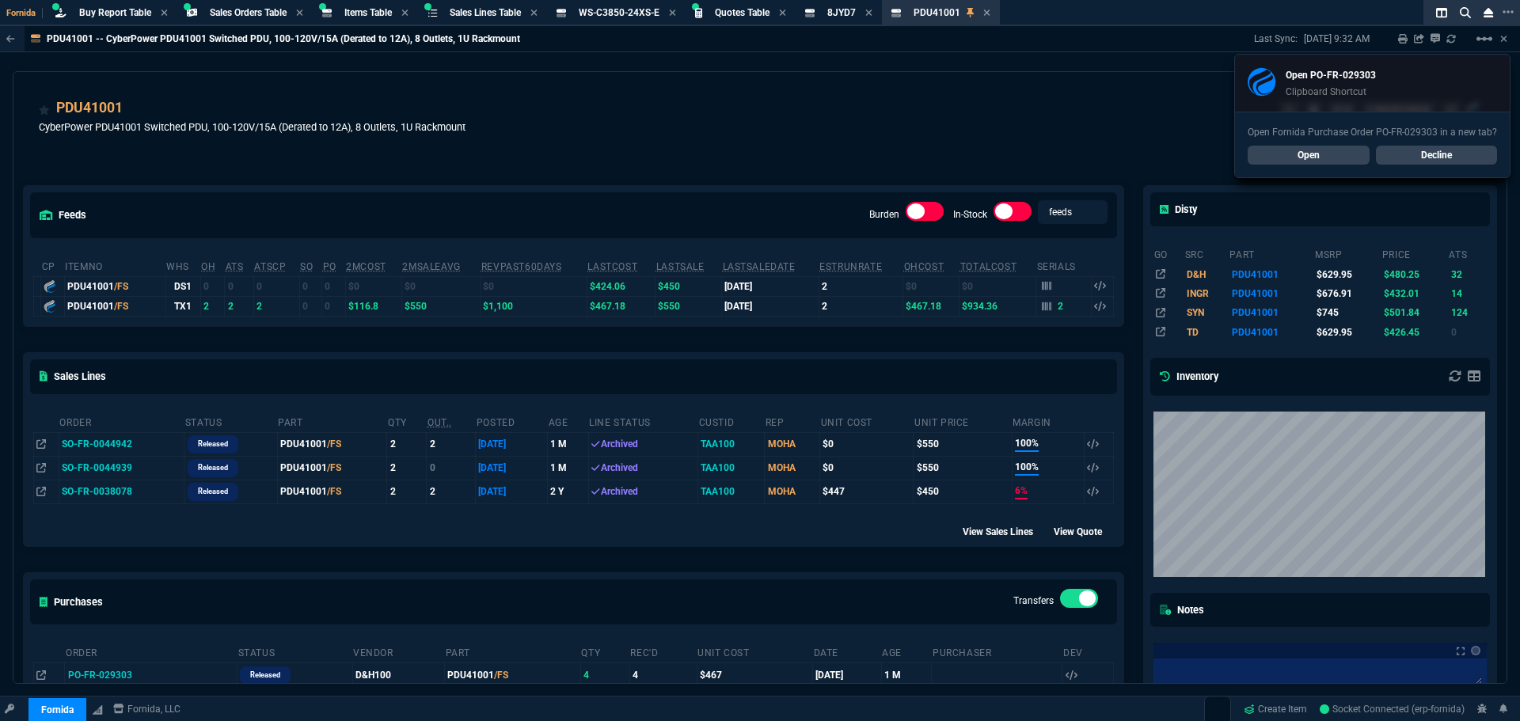
click at [79, 443] on td "SO-FR-0044942" at bounding box center [122, 444] width 126 height 24
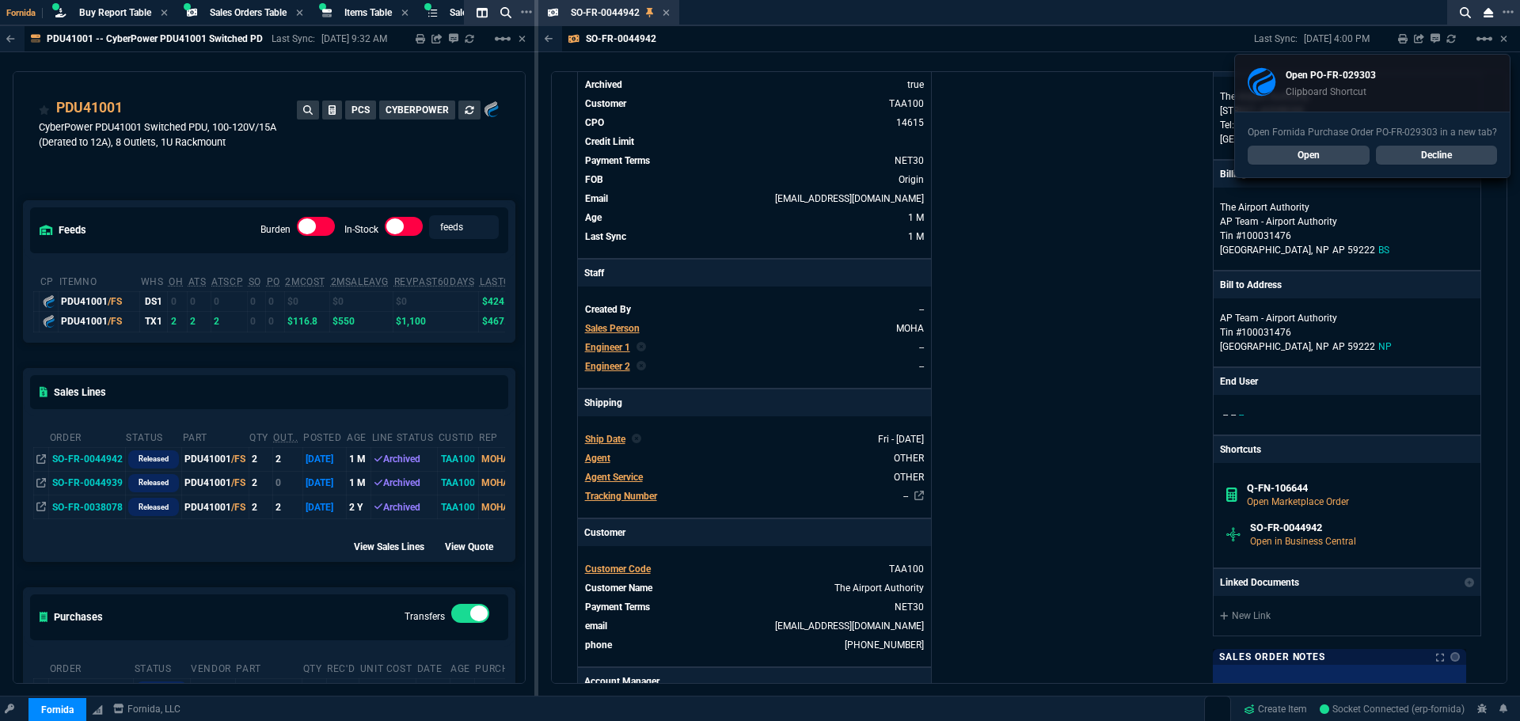
scroll to position [158, 0]
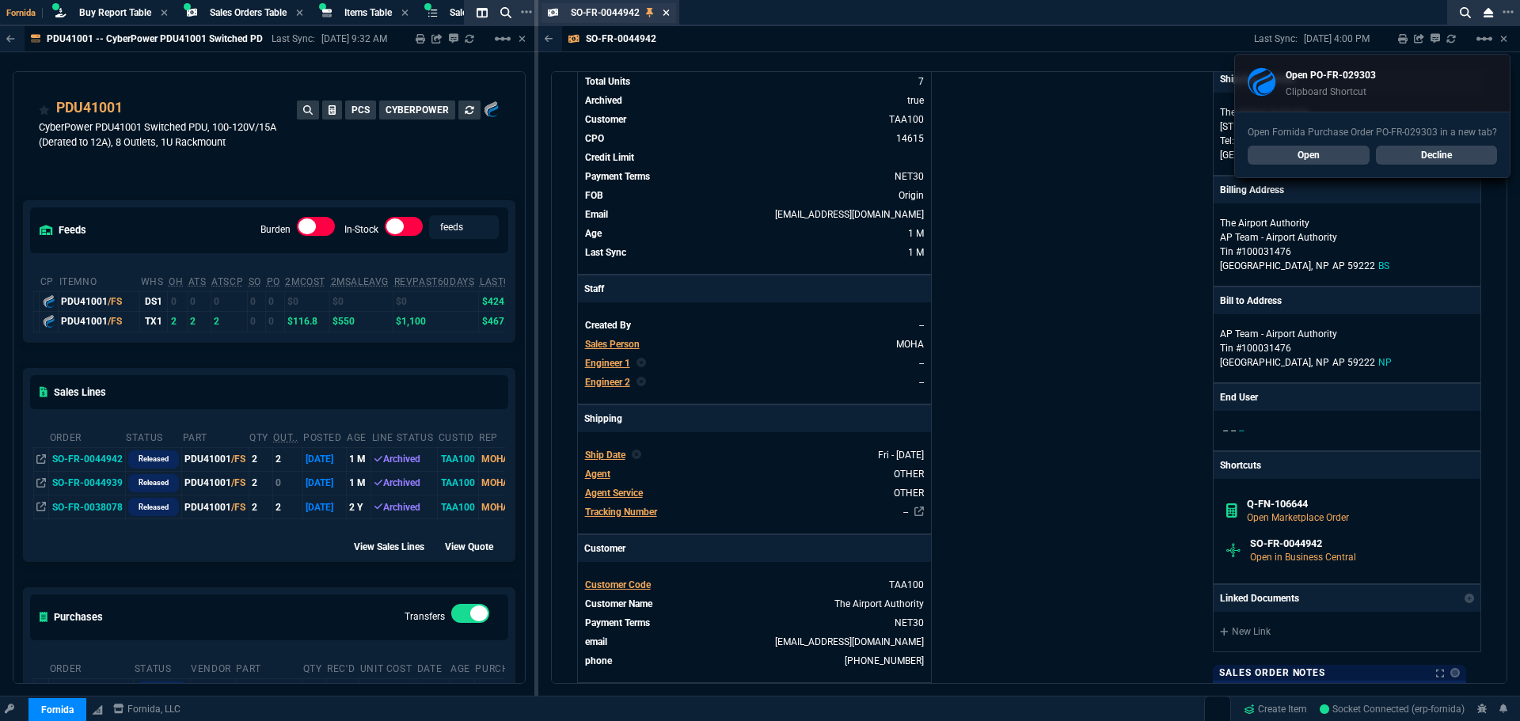
click at [665, 11] on icon at bounding box center [666, 13] width 6 height 6
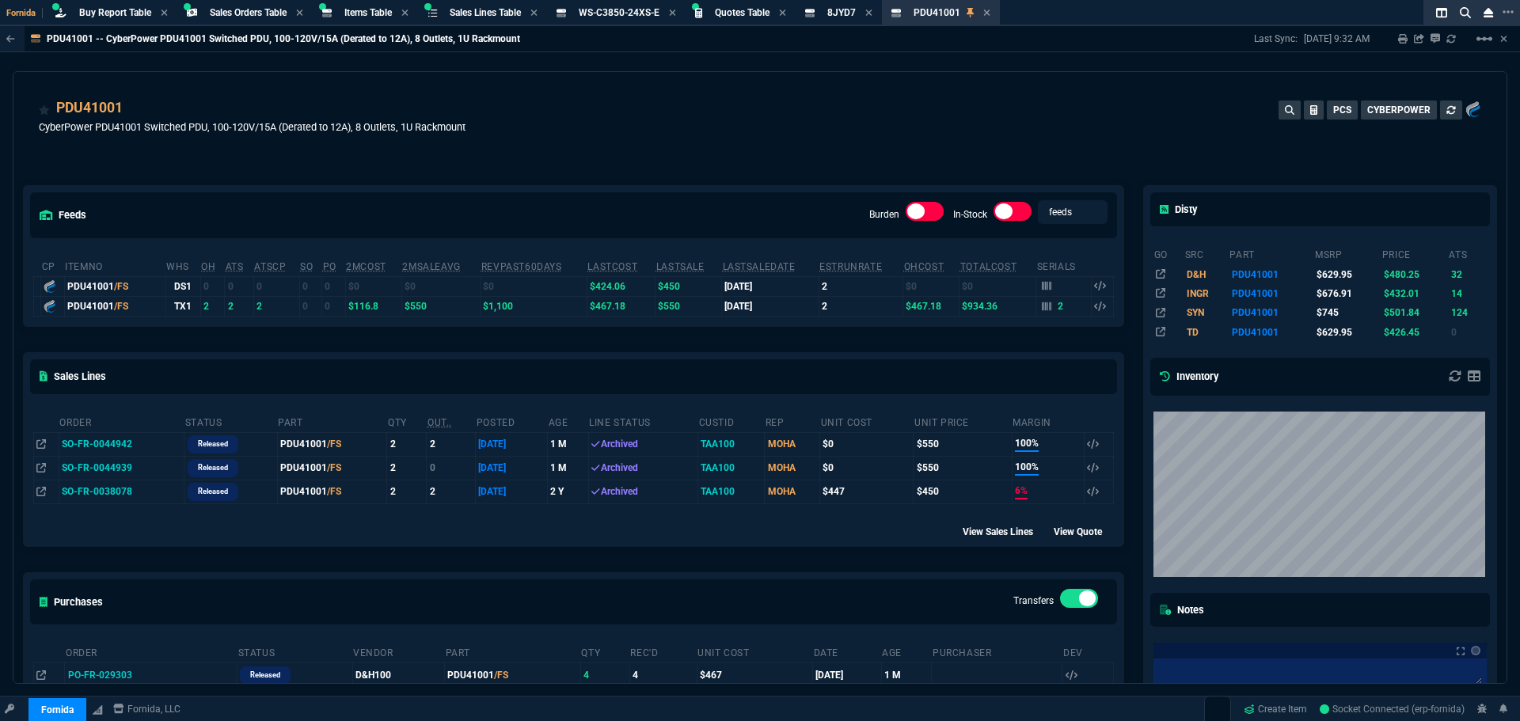
click at [101, 467] on td "SO-FR-0044939" at bounding box center [122, 468] width 126 height 24
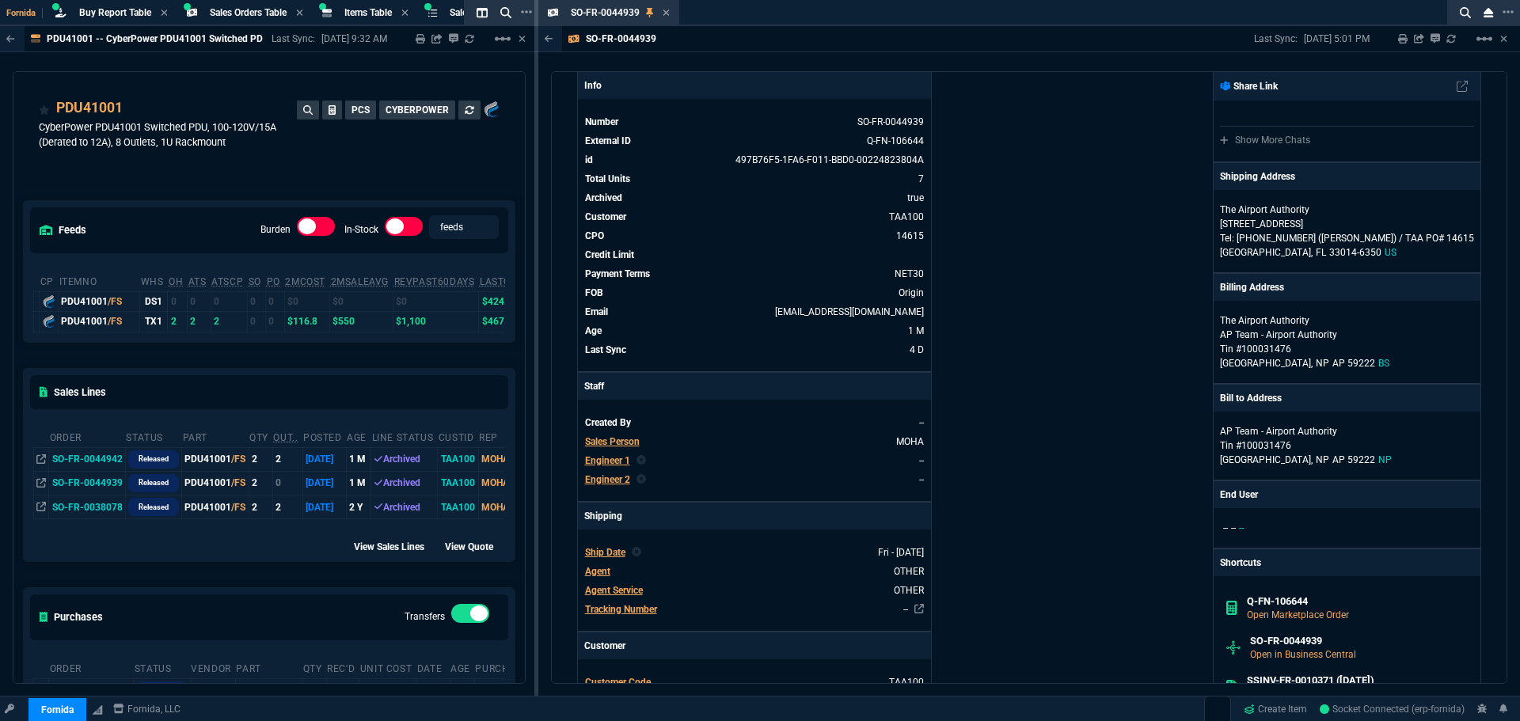
scroll to position [0, 0]
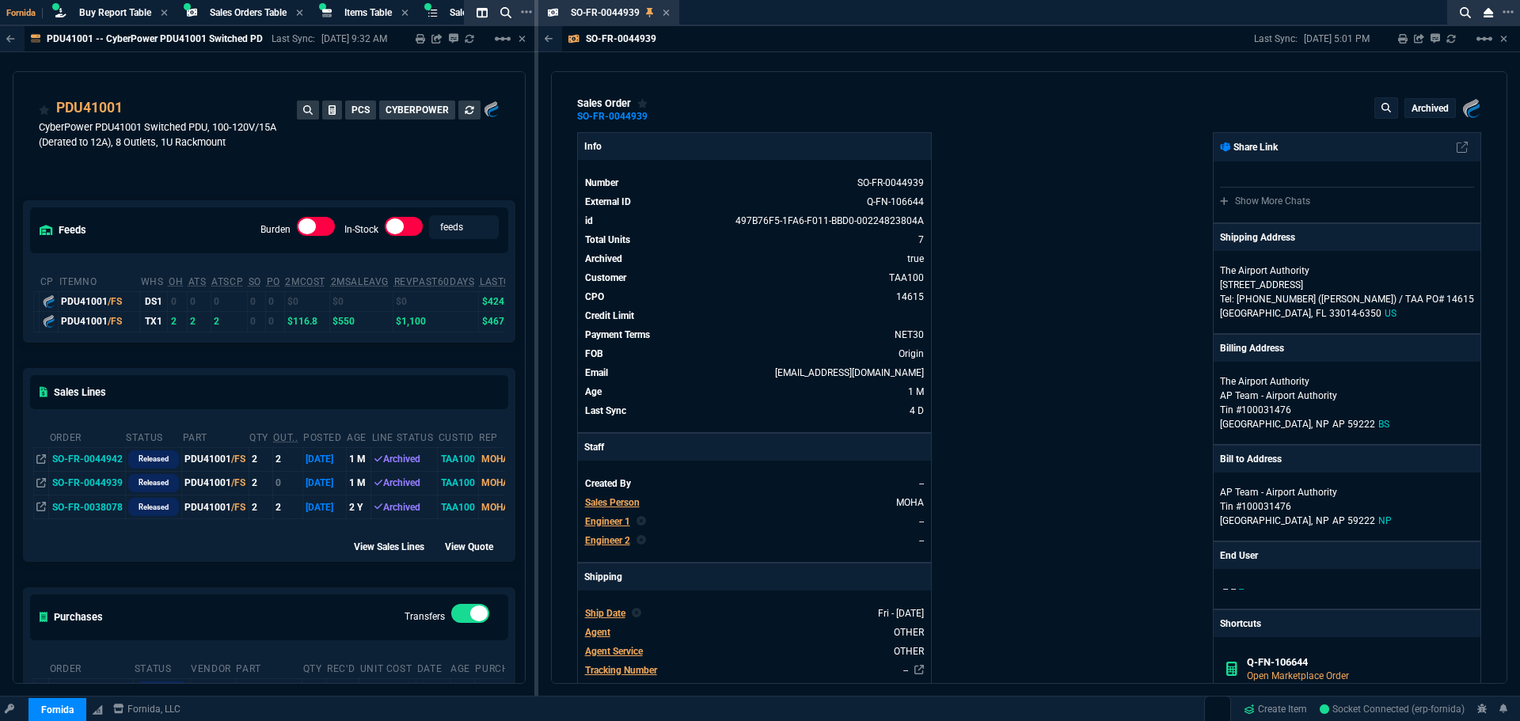
drag, startPoint x: 654, startPoint y: 117, endPoint x: 669, endPoint y: 116, distance: 15.1
click at [654, 117] on icon at bounding box center [658, 117] width 9 height 10
click at [660, 10] on div "SO-FR-0044939 Sales Order" at bounding box center [620, 12] width 99 height 13
click at [665, 13] on icon at bounding box center [666, 13] width 7 height 10
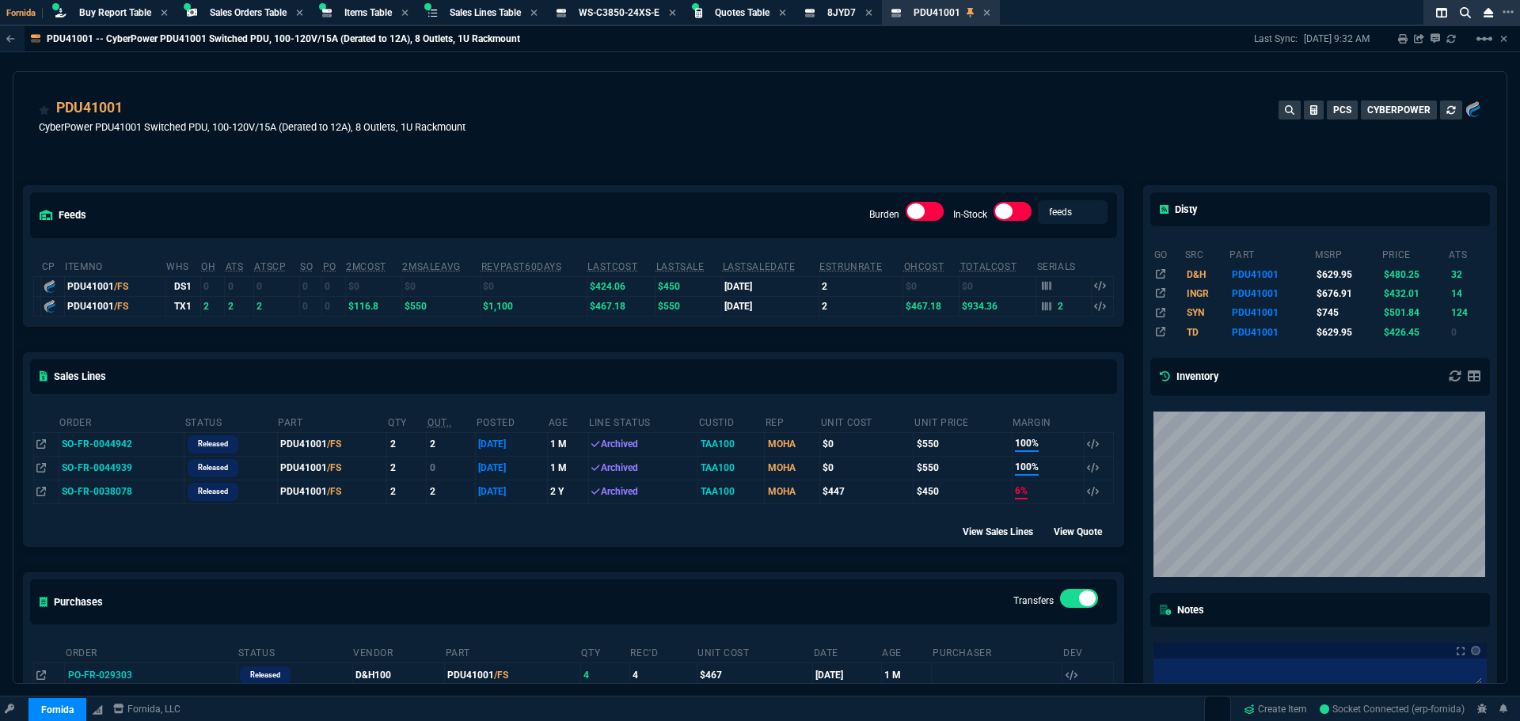
click at [94, 467] on td "SO-FR-0044939" at bounding box center [122, 468] width 126 height 24
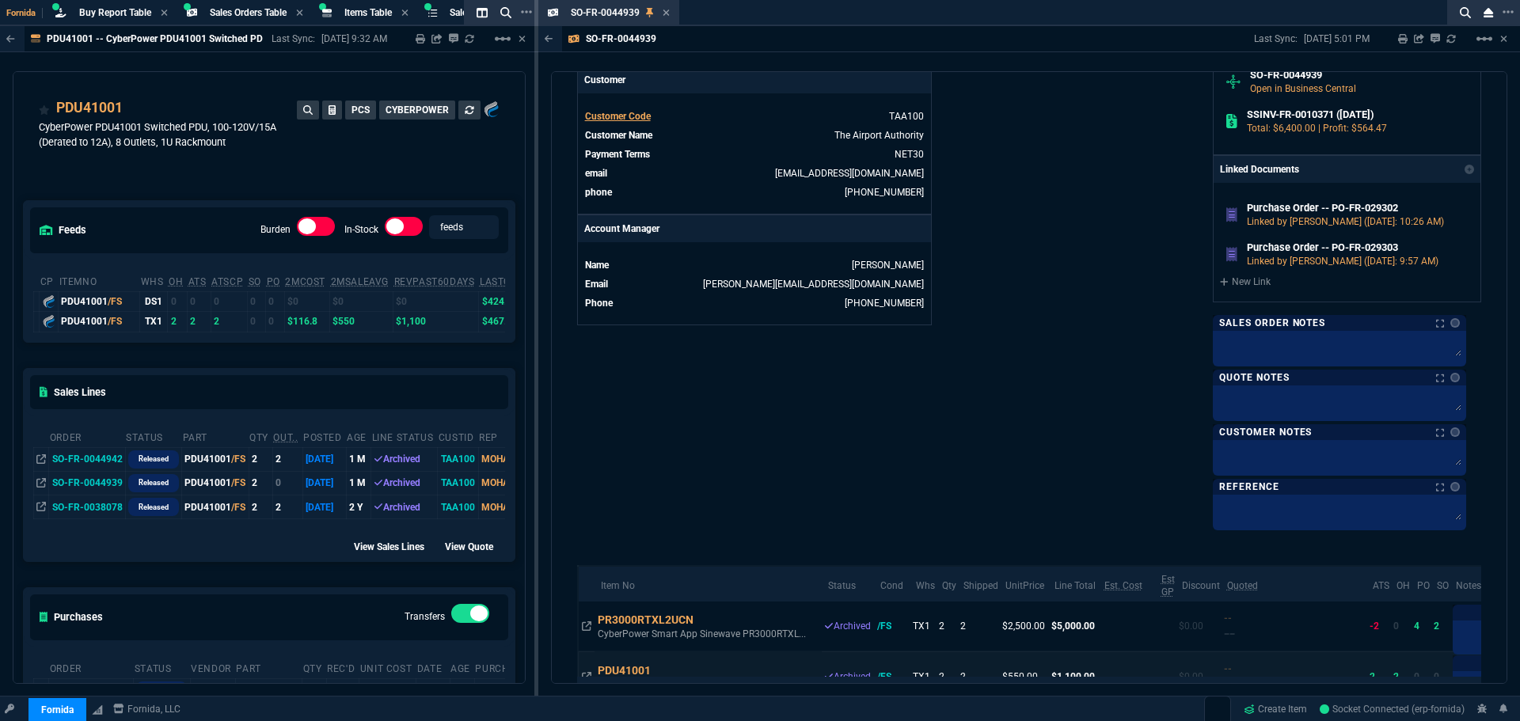
scroll to position [812, 0]
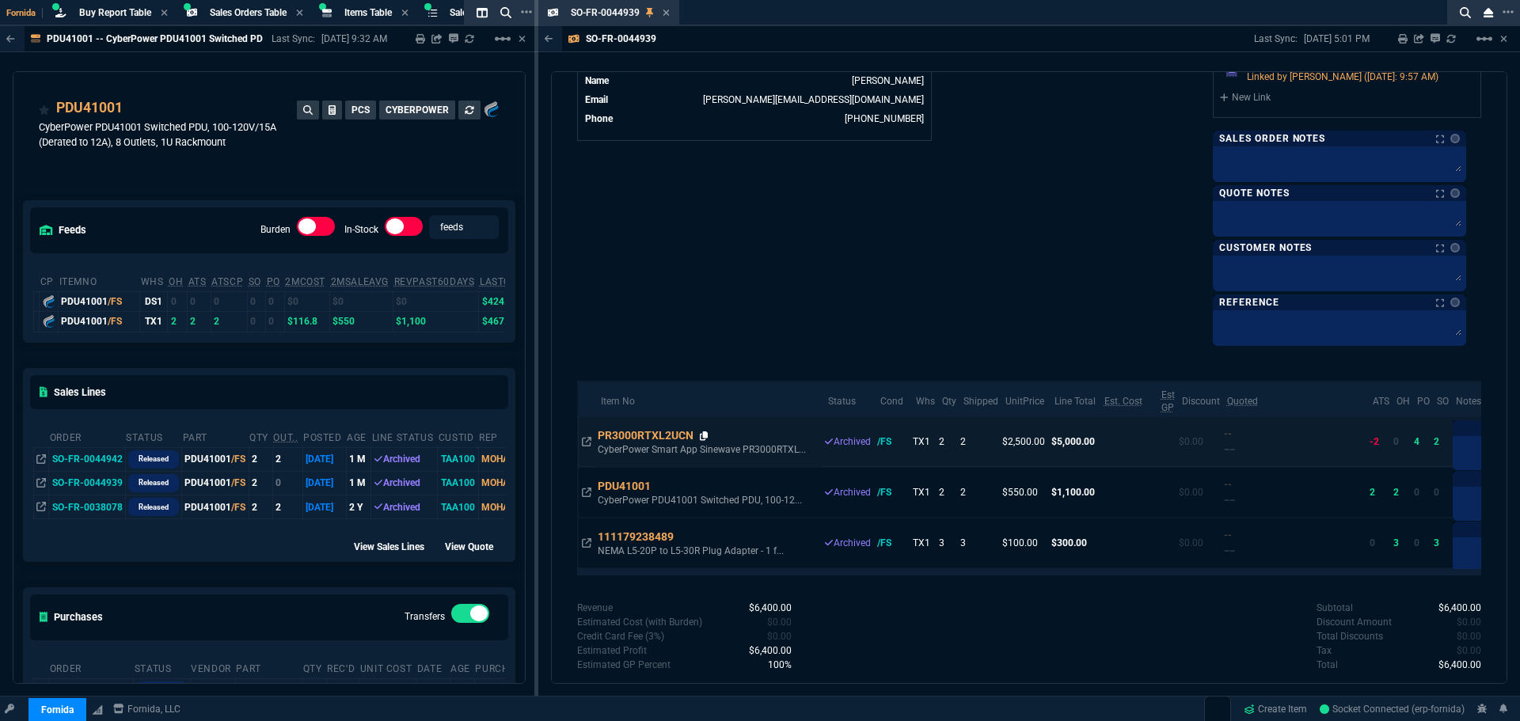
click at [703, 432] on icon at bounding box center [704, 436] width 9 height 10
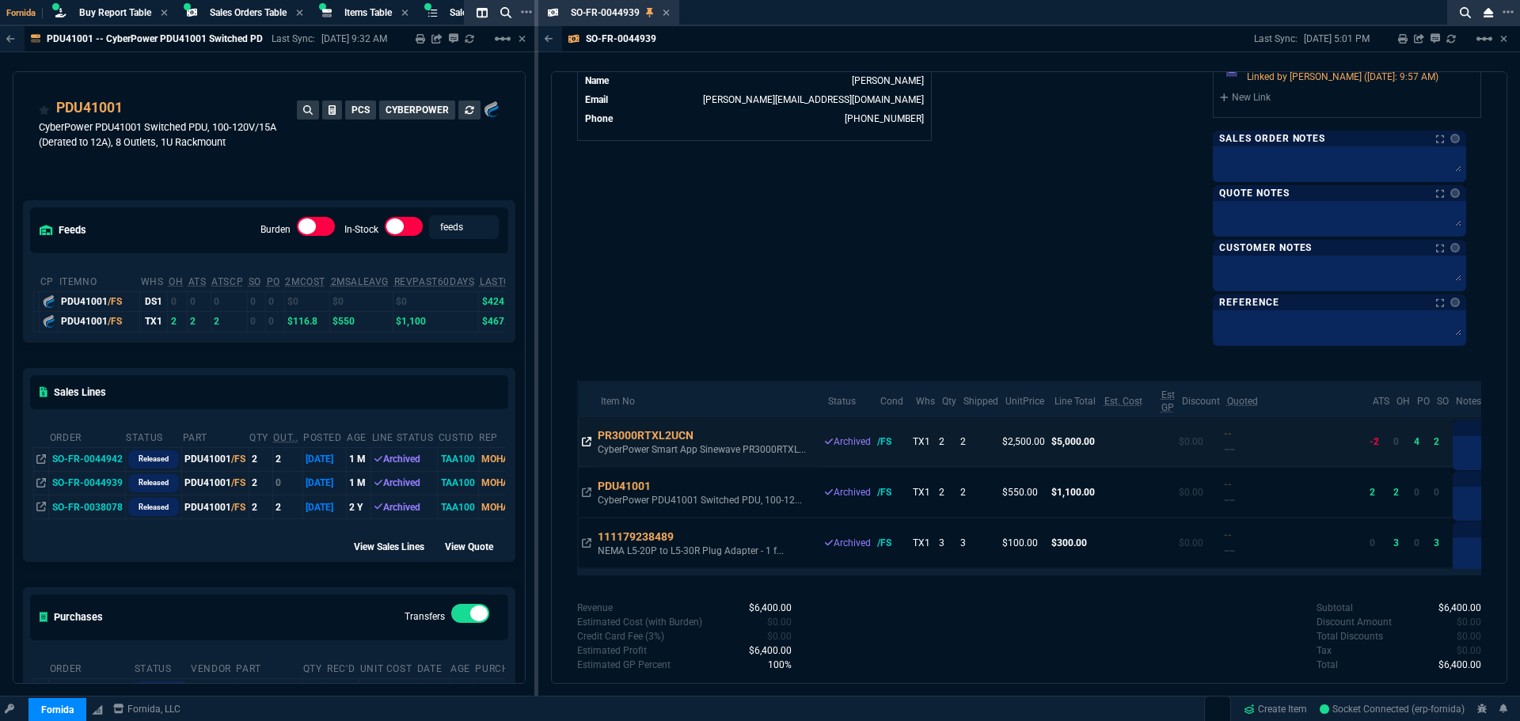
click at [584, 437] on icon at bounding box center [587, 442] width 10 height 10
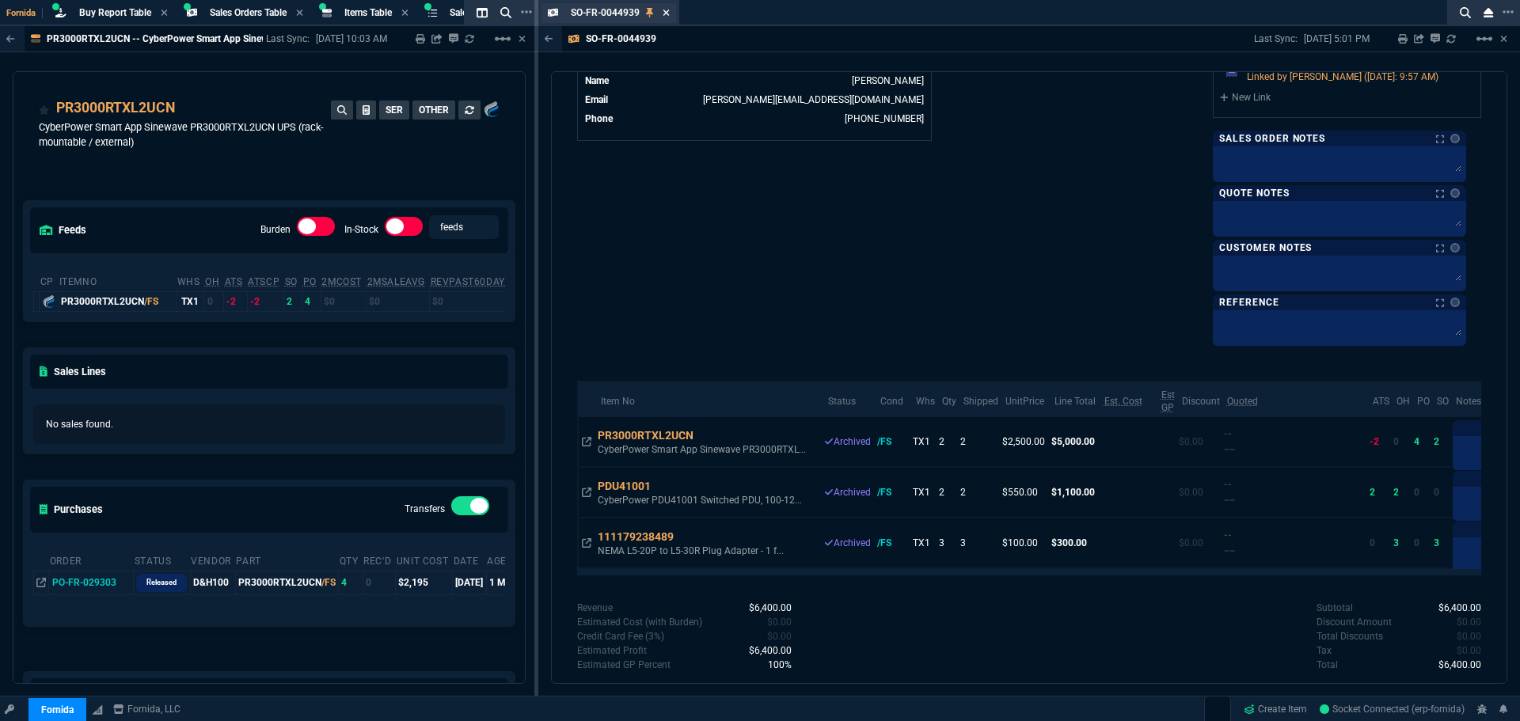
click at [665, 14] on icon at bounding box center [666, 13] width 6 height 6
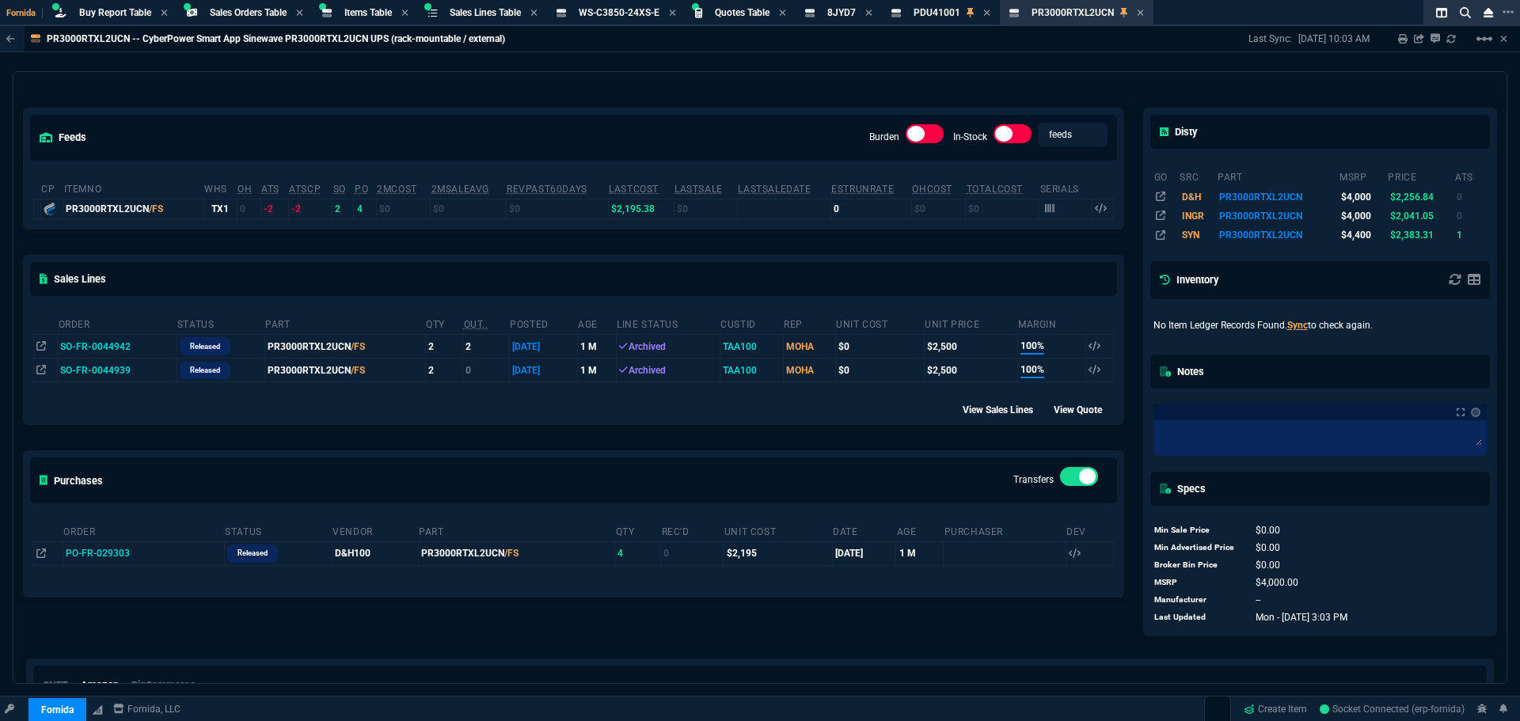
scroll to position [79, 0]
click at [136, 556] on icon at bounding box center [140, 552] width 9 height 10
click at [847, 63] on div "PR3000RTXL2UCN -- CyberPower Smart App Sinewave PR3000RTXL2UCN UPS (rack-mounta…" at bounding box center [760, 355] width 1520 height 658
click at [990, 13] on icon at bounding box center [987, 13] width 6 height 6
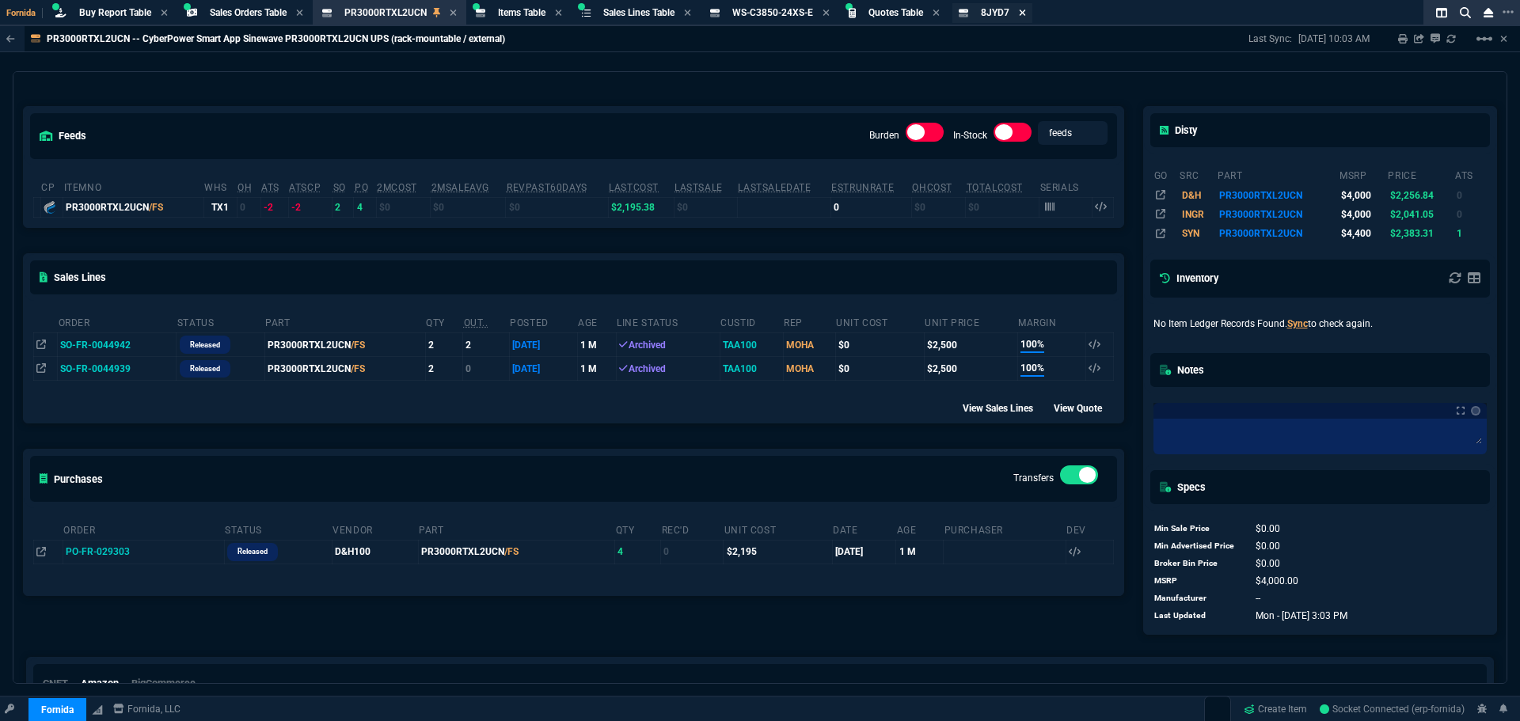
click at [1026, 11] on icon at bounding box center [1022, 13] width 7 height 10
click at [915, 13] on span "Quotes Table" at bounding box center [896, 12] width 55 height 11
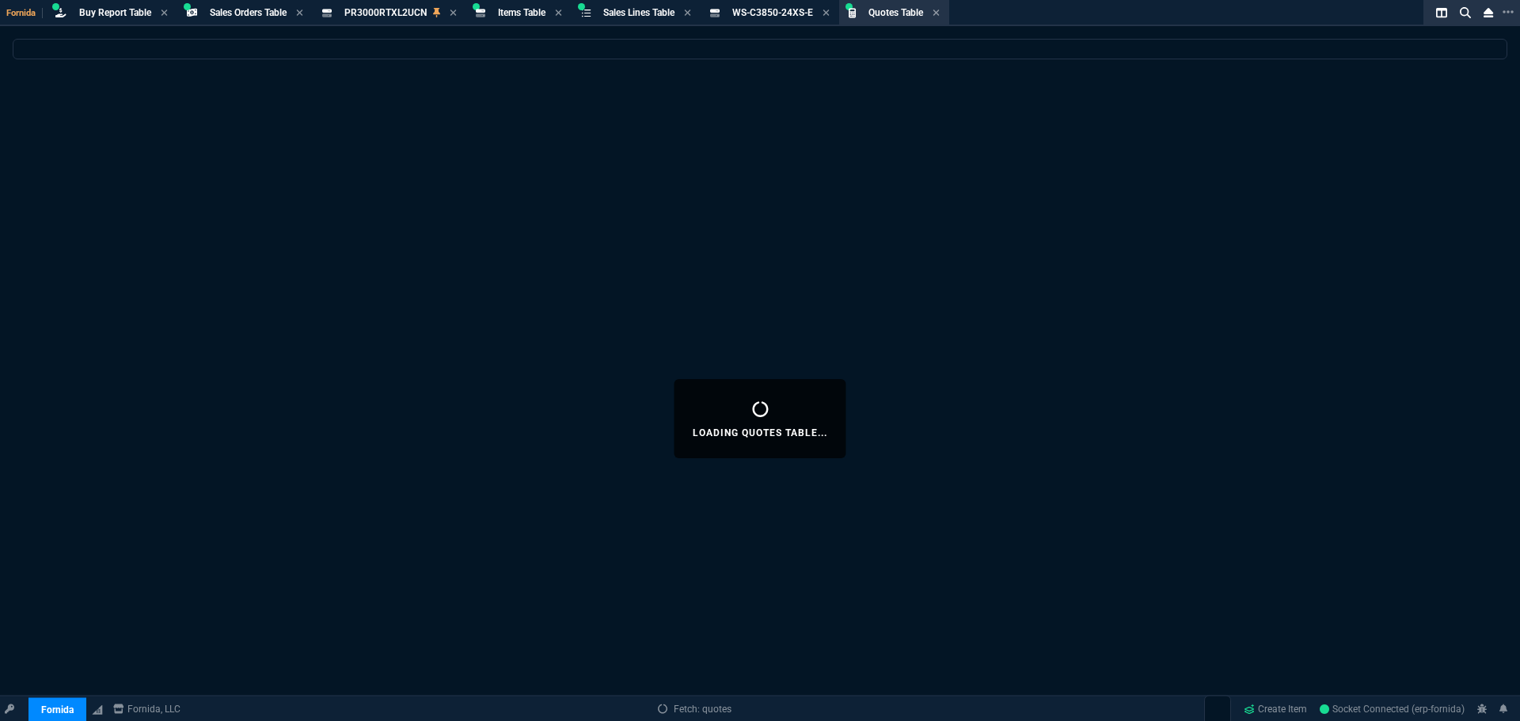
select select
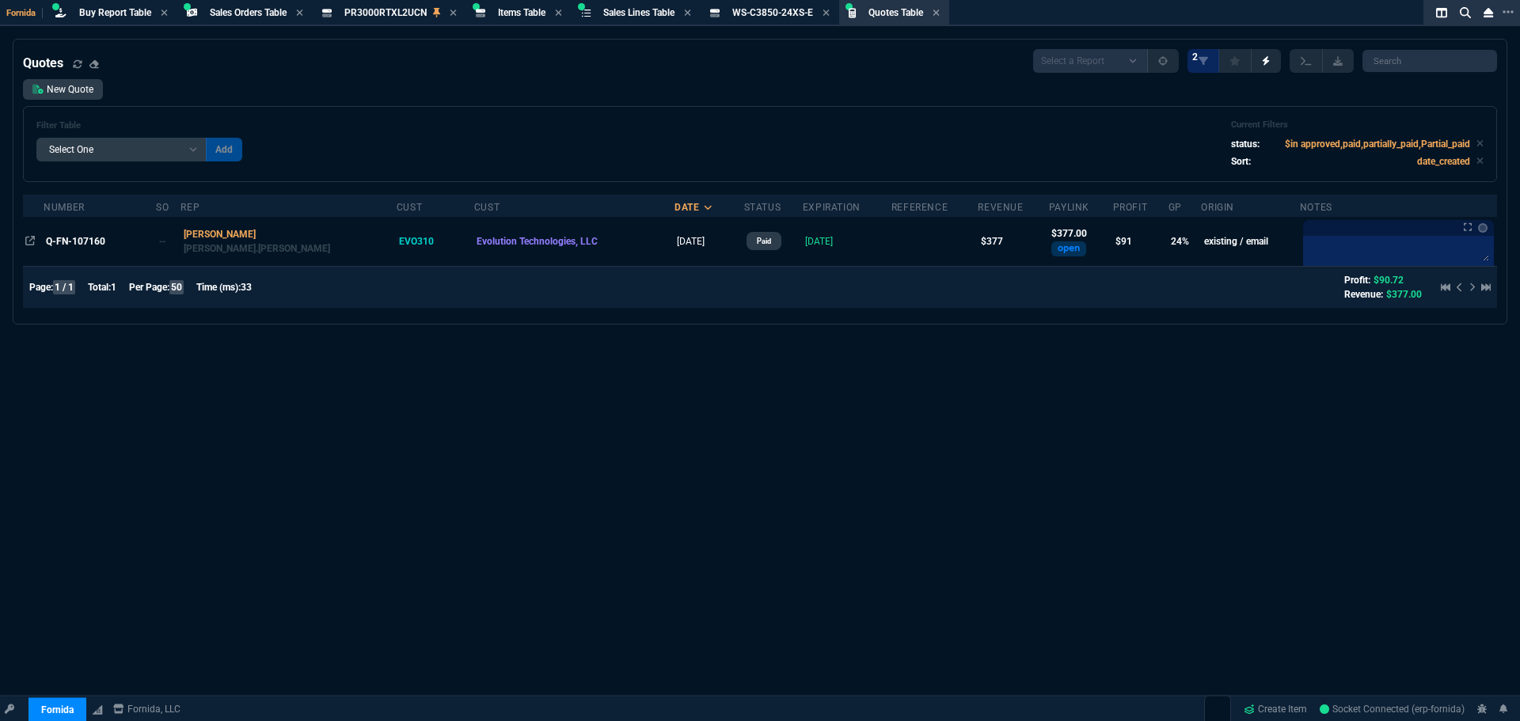
click at [940, 10] on icon at bounding box center [936, 13] width 7 height 10
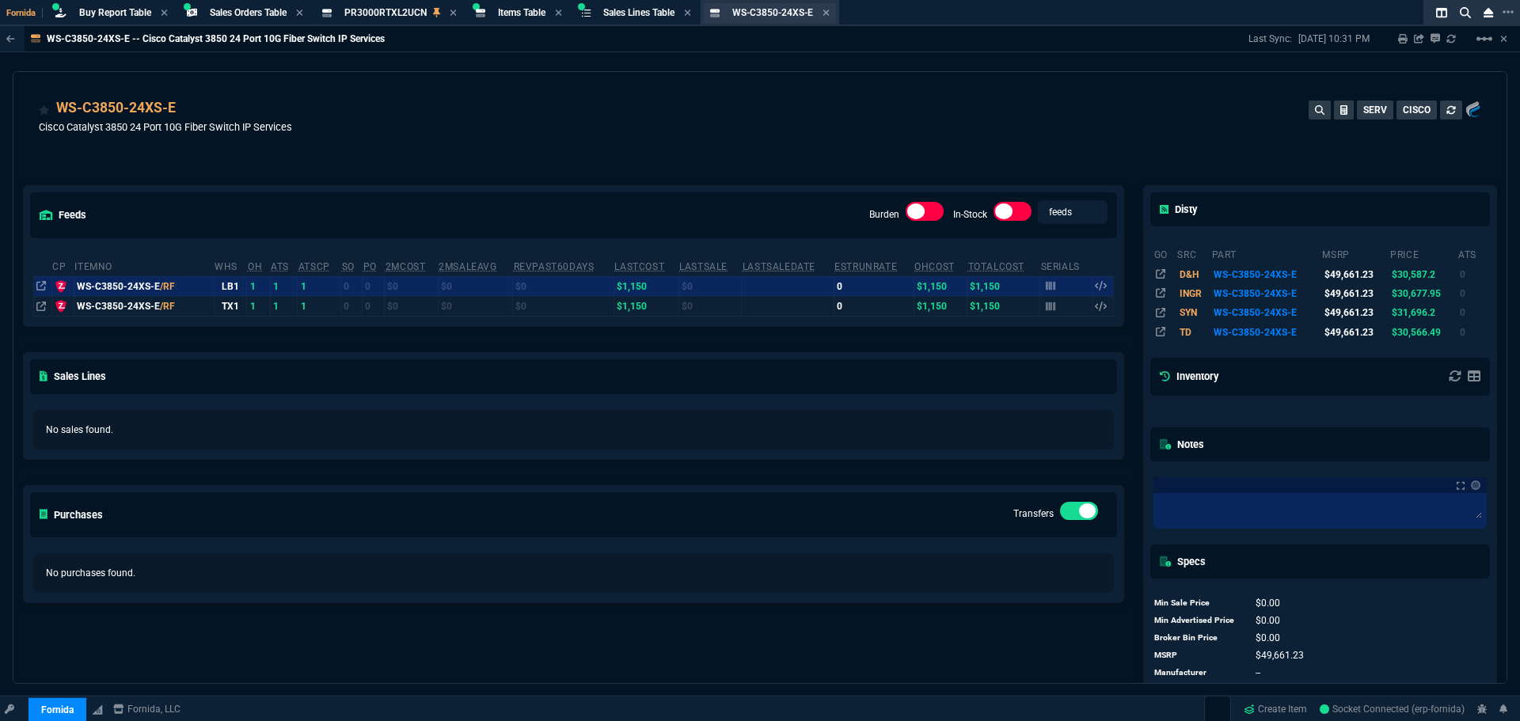
click at [810, 17] on span "WS-C3850-24XS-E" at bounding box center [772, 12] width 81 height 11
click at [830, 15] on icon at bounding box center [826, 13] width 7 height 10
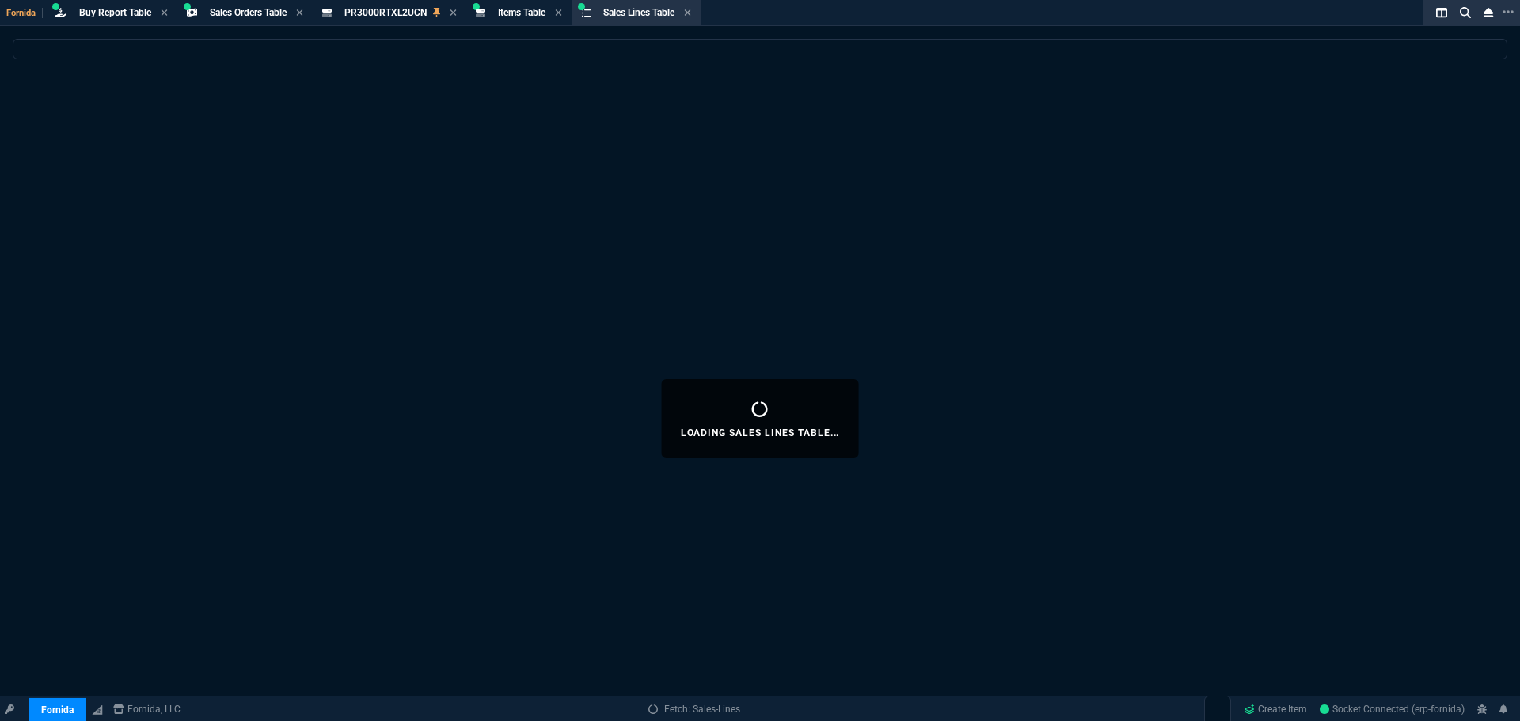
select select
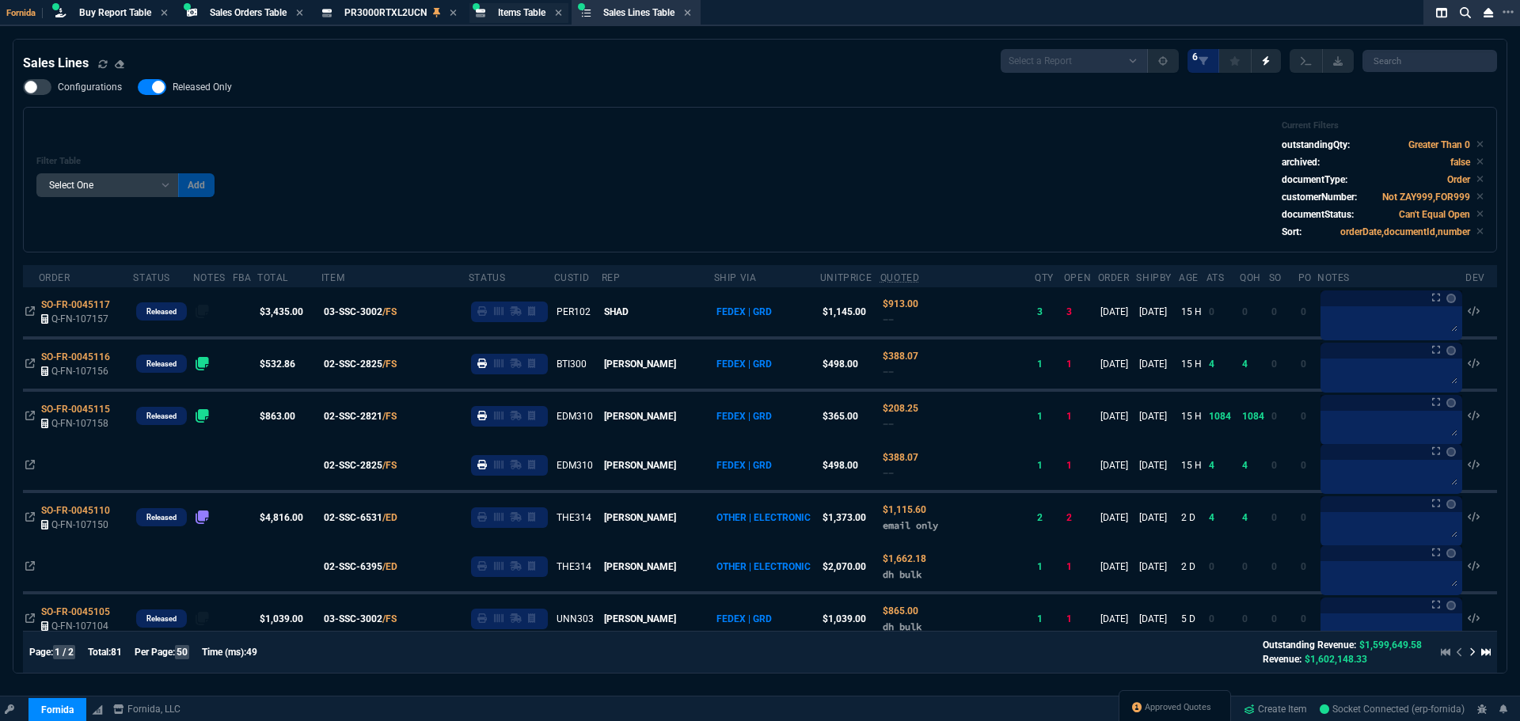
click at [511, 14] on span "Items Table" at bounding box center [522, 12] width 48 height 11
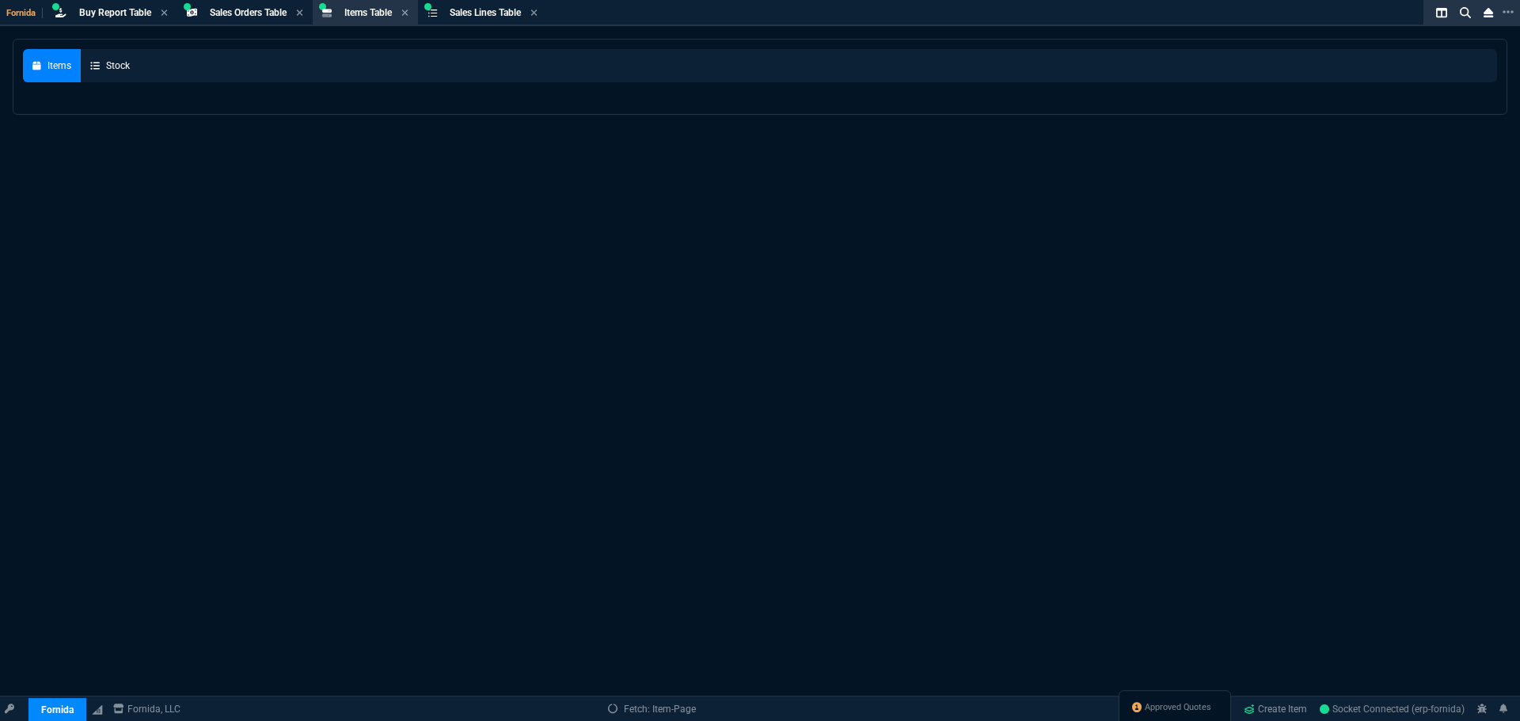
select select
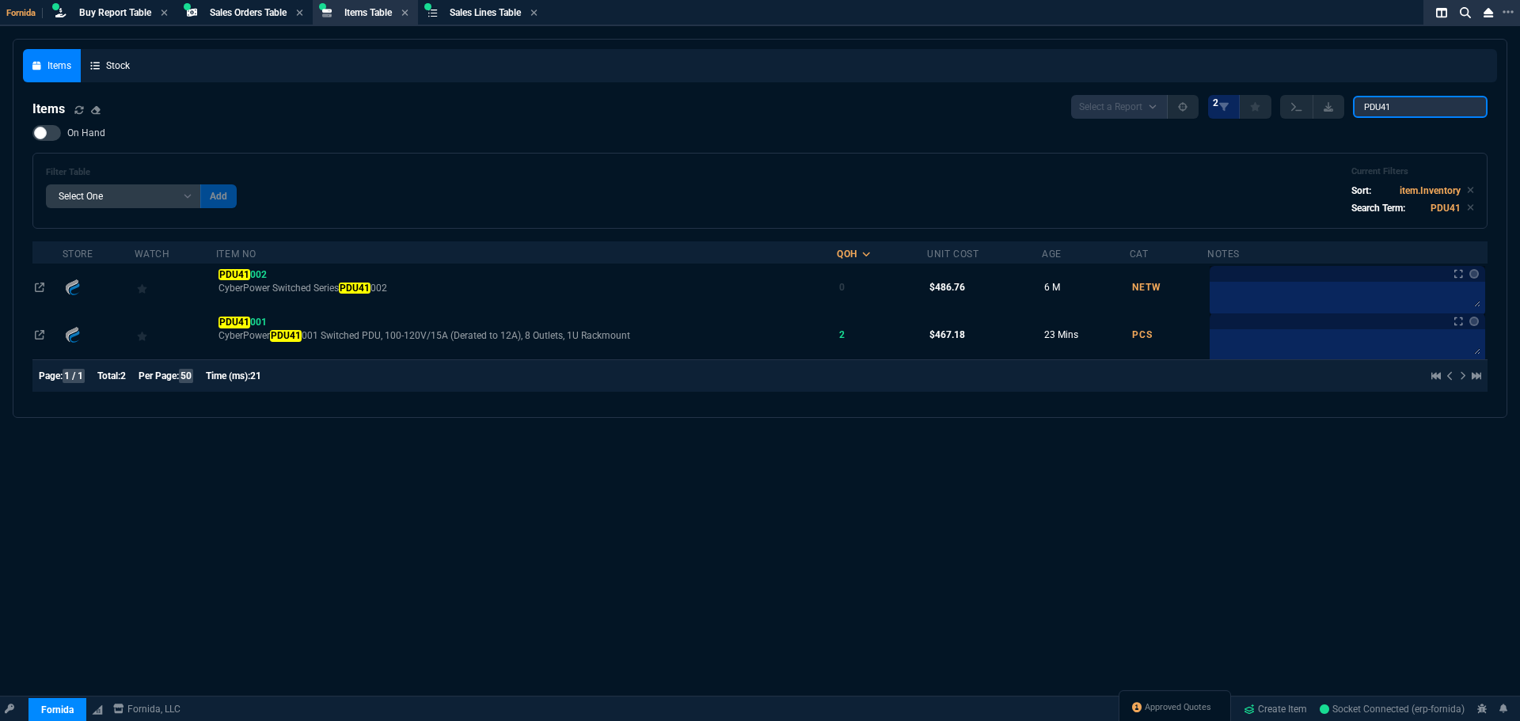
drag, startPoint x: 1402, startPoint y: 105, endPoint x: 45, endPoint y: 192, distance: 1359.9
click at [475, 101] on div "Items Select a Report NEW QUERY 2 PDU41" at bounding box center [759, 107] width 1455 height 24
type input "2J1CF"
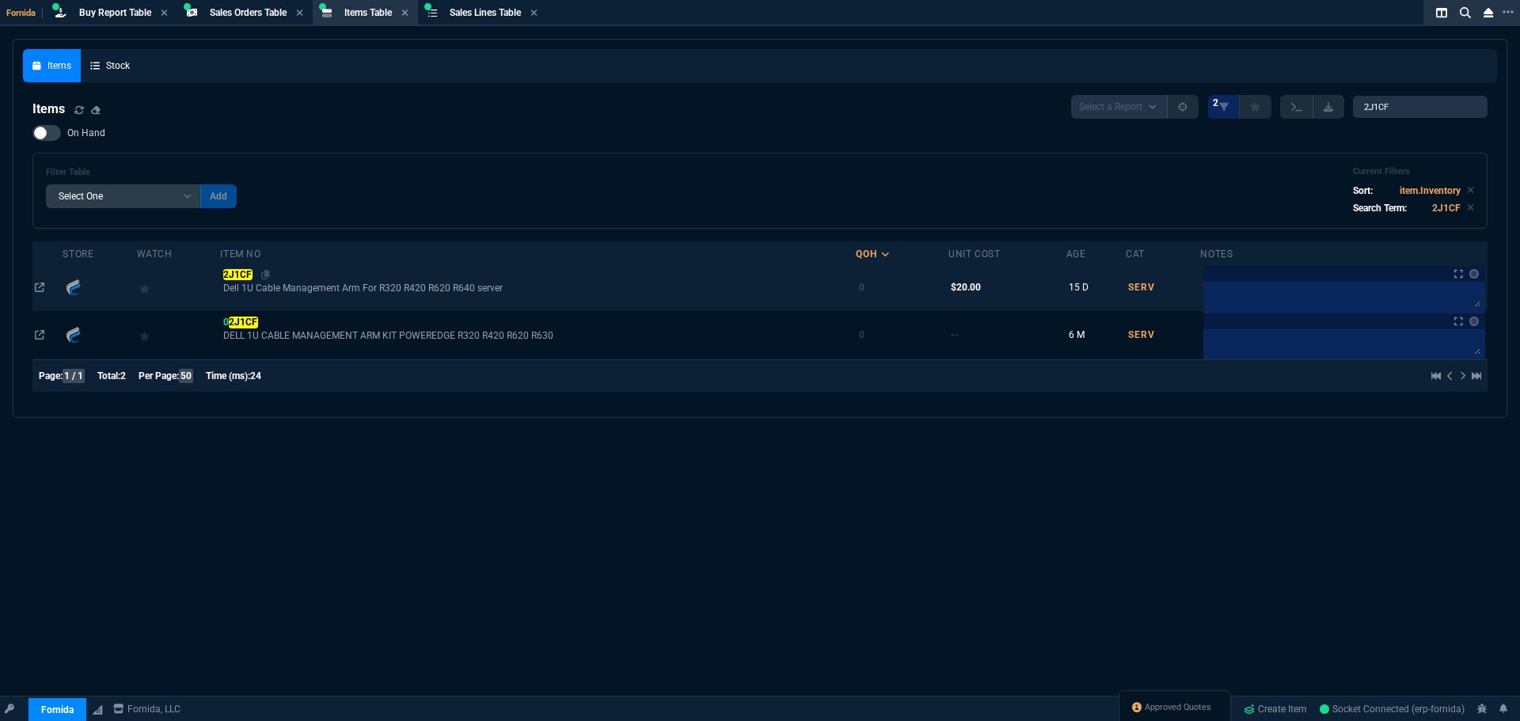
click at [234, 272] on mark "2J1CF" at bounding box center [237, 274] width 29 height 11
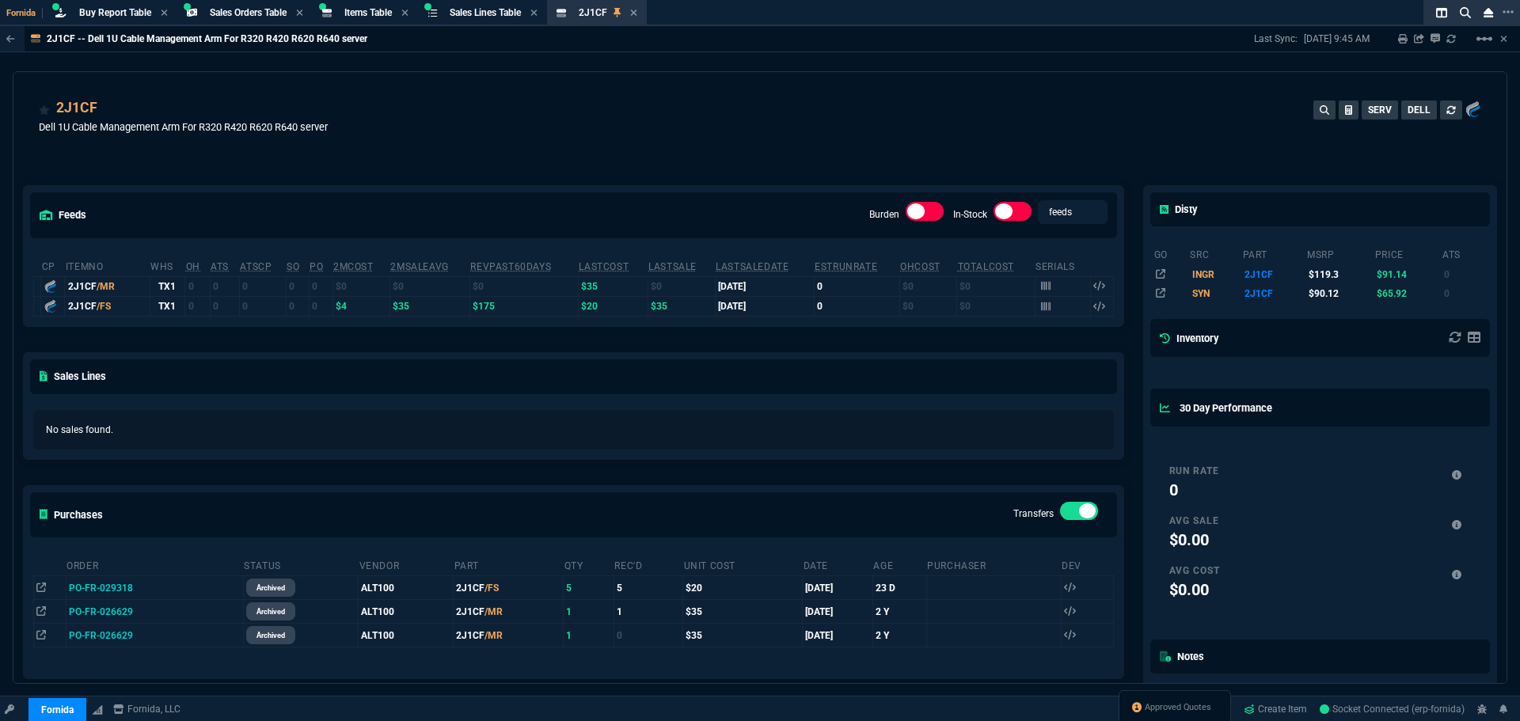
click at [557, 447] on div "No sales found." at bounding box center [573, 430] width 1081 height 40
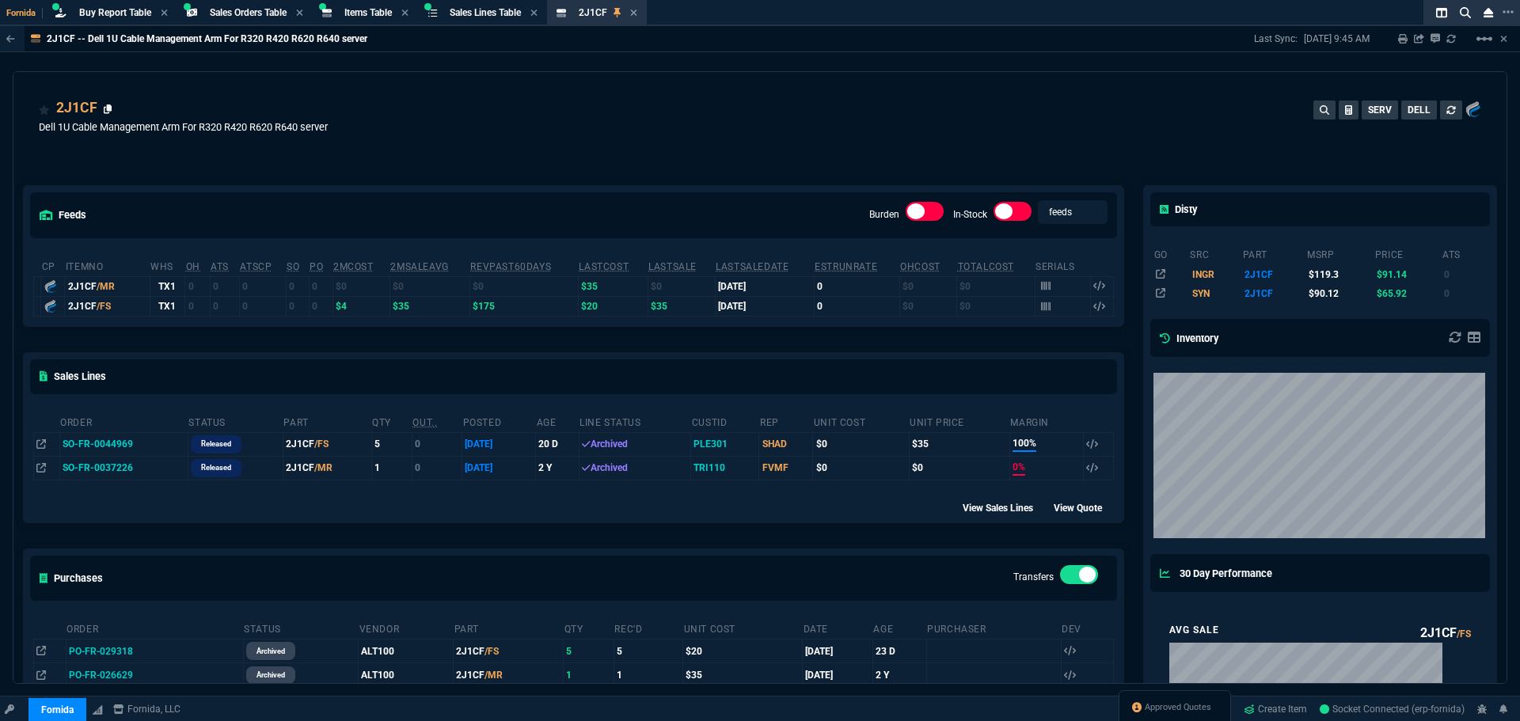
click at [109, 109] on icon at bounding box center [108, 110] width 9 height 10
click at [1115, 27] on div "2J1CF -- Dell 1U Cable Management Arm For R320 R420 R620 R640 server Last Sync:…" at bounding box center [760, 39] width 1520 height 26
click at [107, 108] on icon at bounding box center [108, 110] width 9 height 10
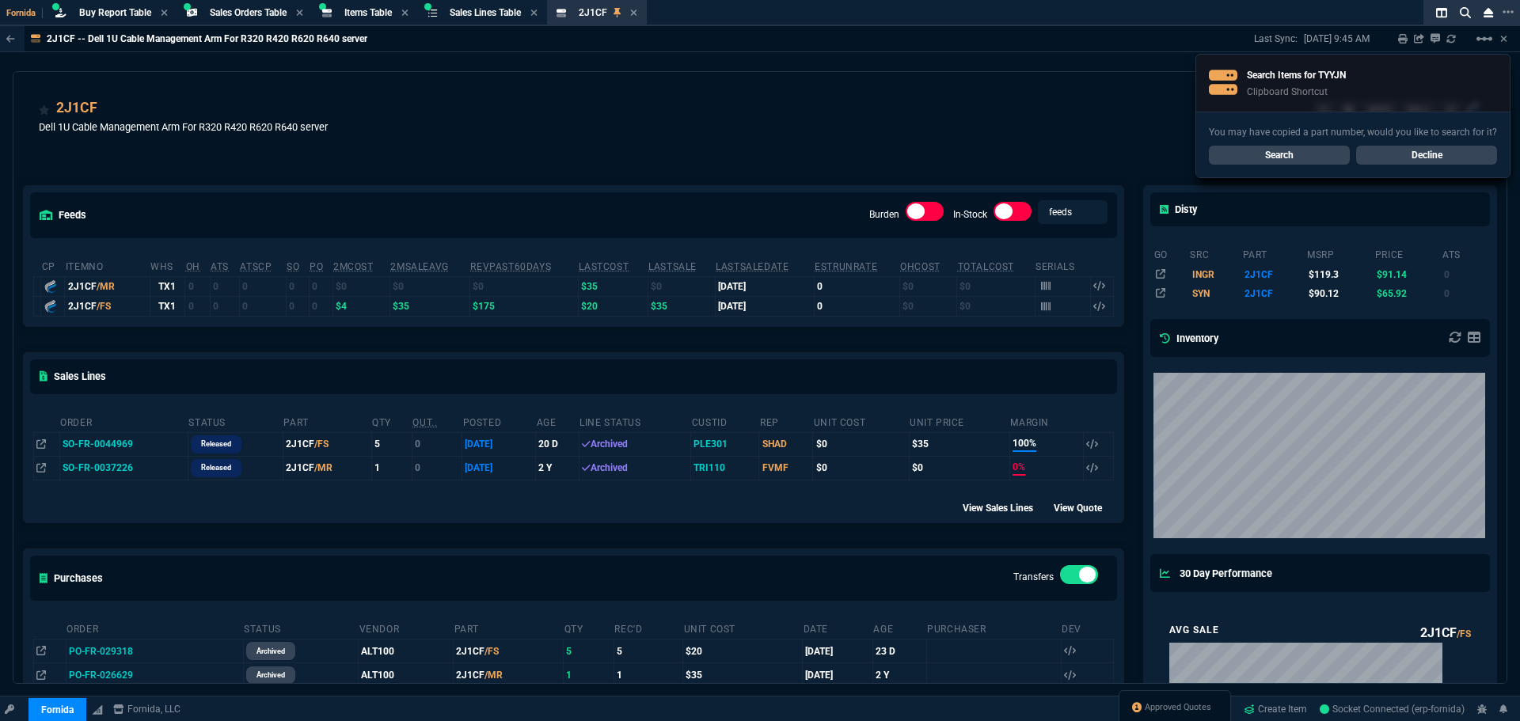
click at [1244, 154] on link "Search" at bounding box center [1279, 155] width 141 height 19
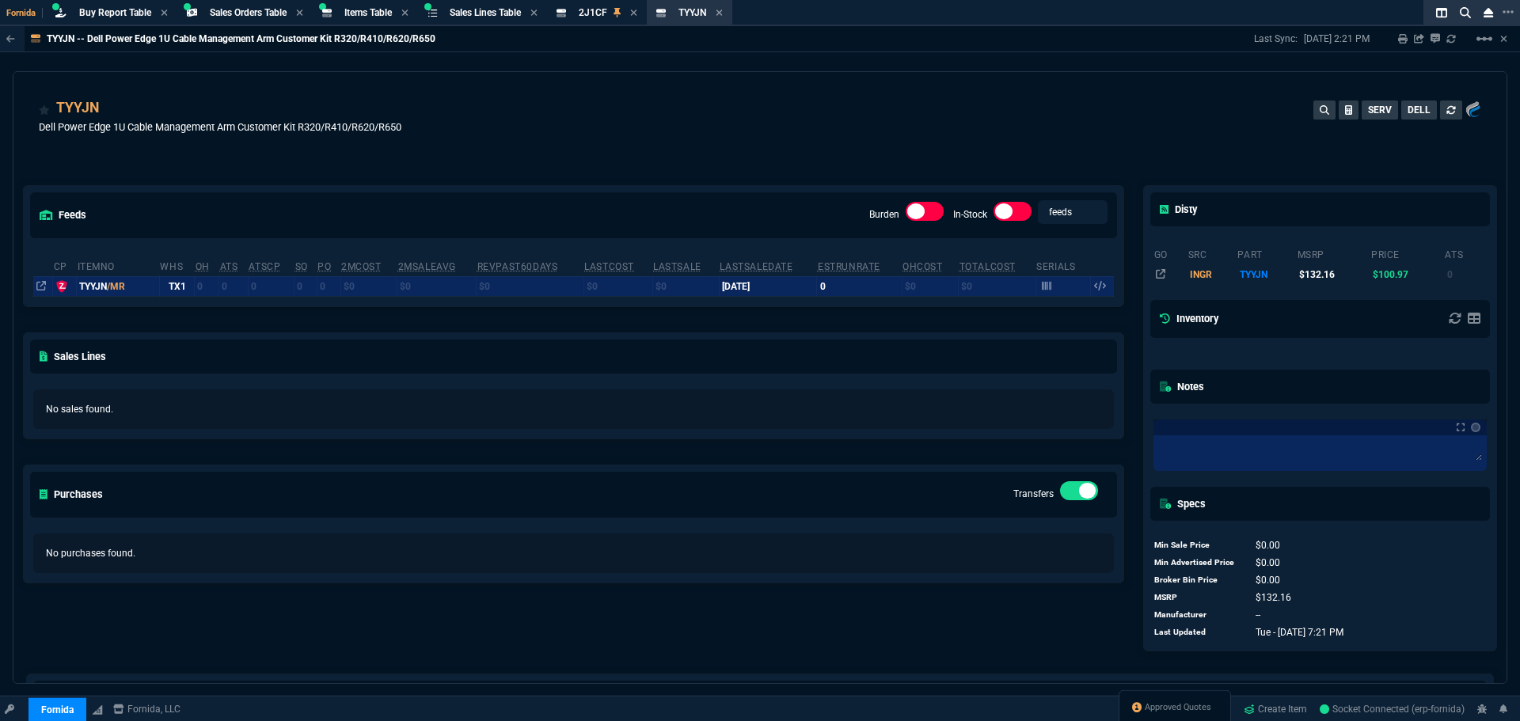
click at [390, 116] on div "TYYJN" at bounding box center [220, 108] width 363 height 22
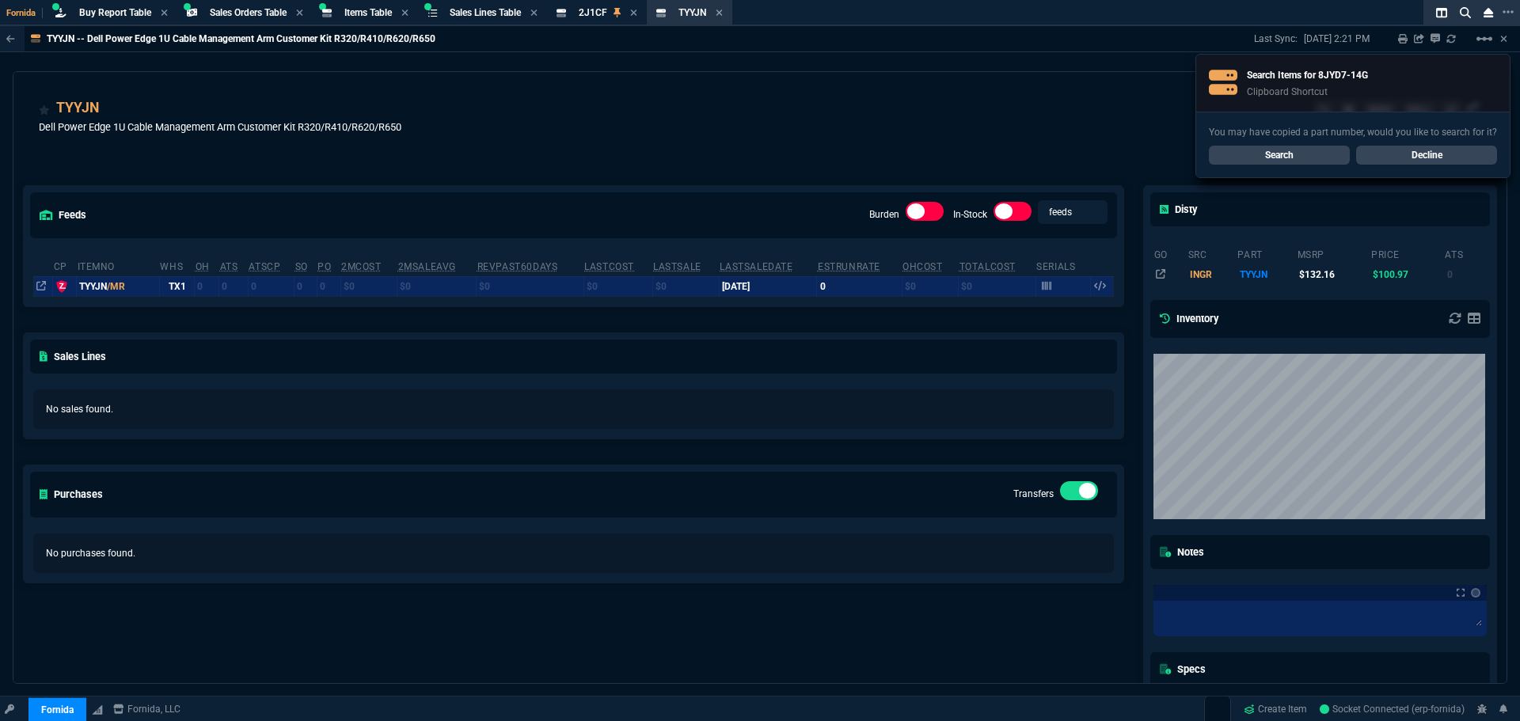
click at [1281, 155] on link "Search" at bounding box center [1279, 155] width 141 height 19
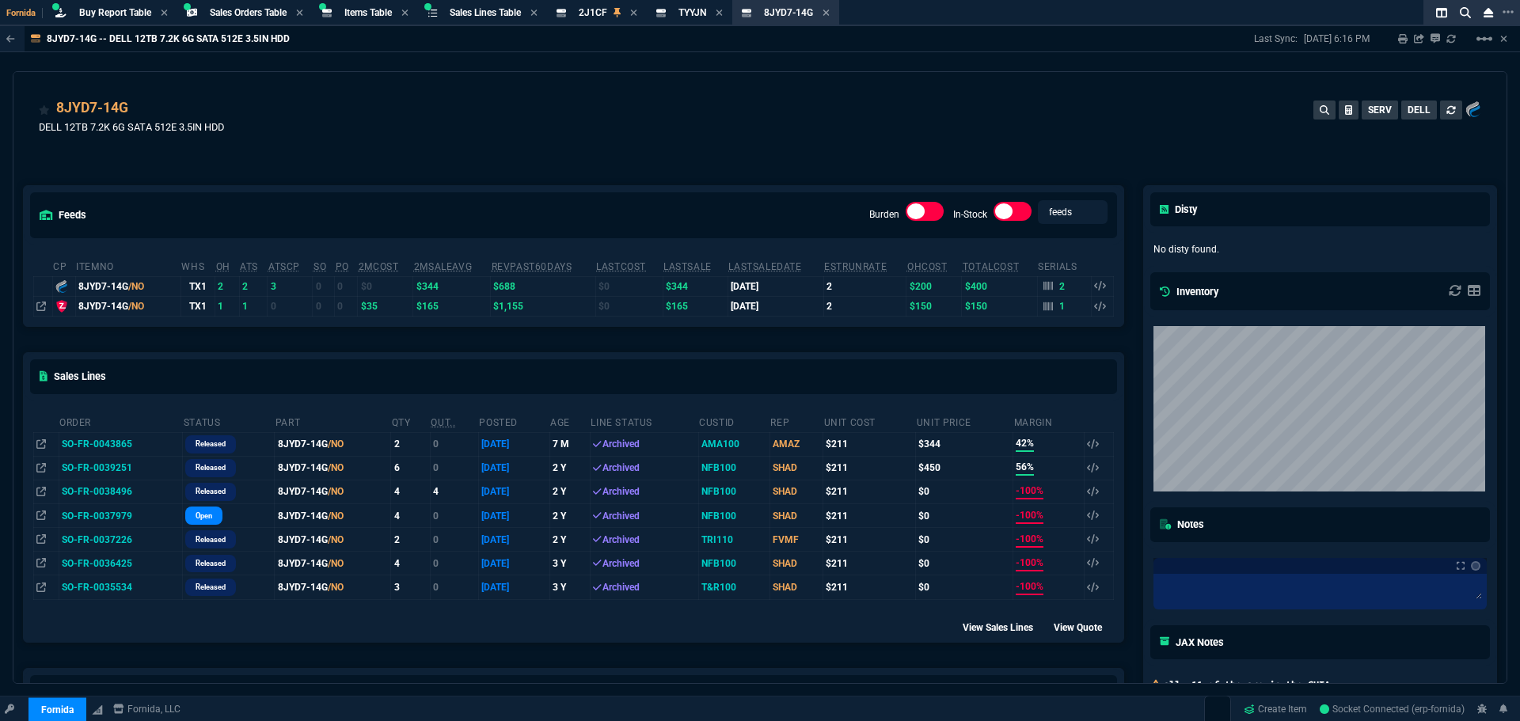
click at [420, 138] on div "8JYD7-14G DELL 12TB 7.2K 6G SATA 512E 3.5IN HDD SERV DELL" at bounding box center [760, 125] width 1443 height 56
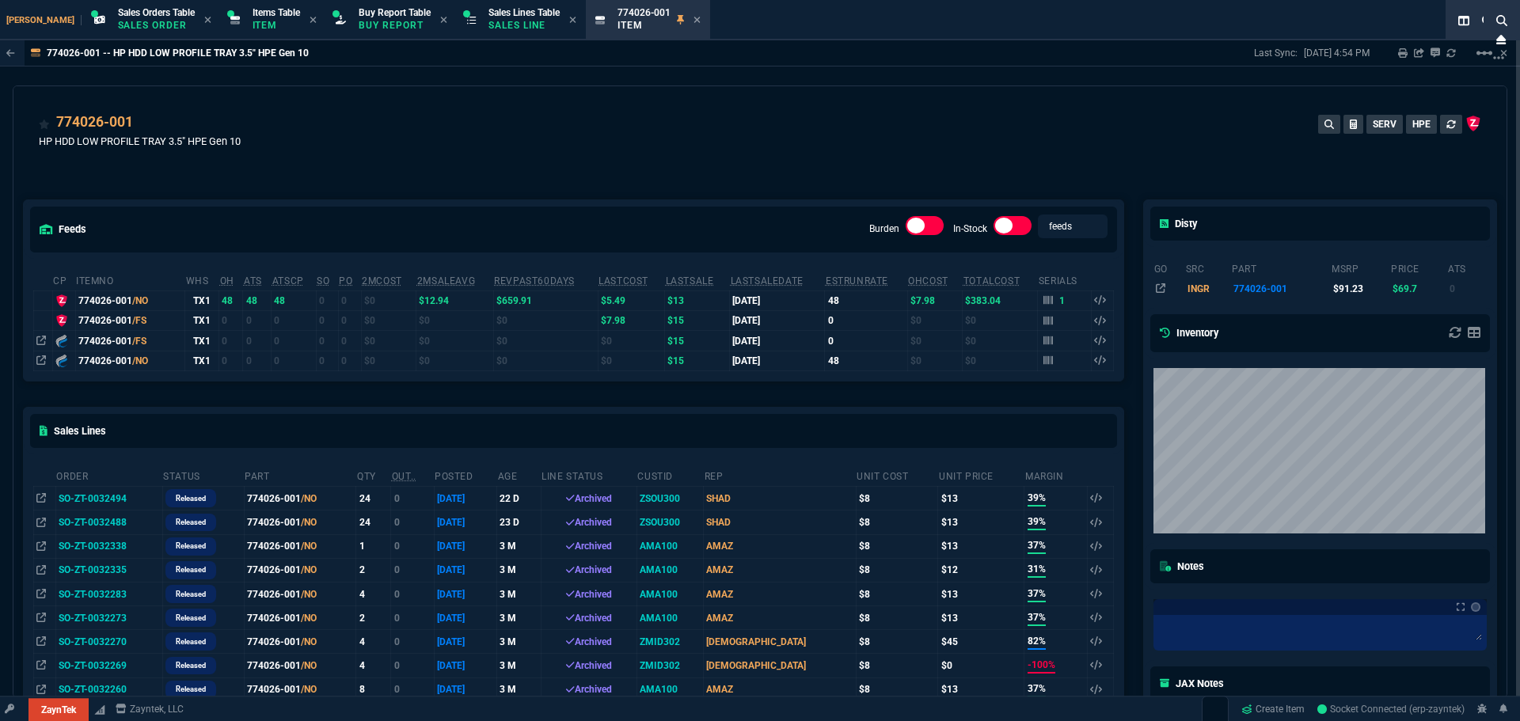
select select "9: OCAM"
